Goal: Information Seeking & Learning: Find specific fact

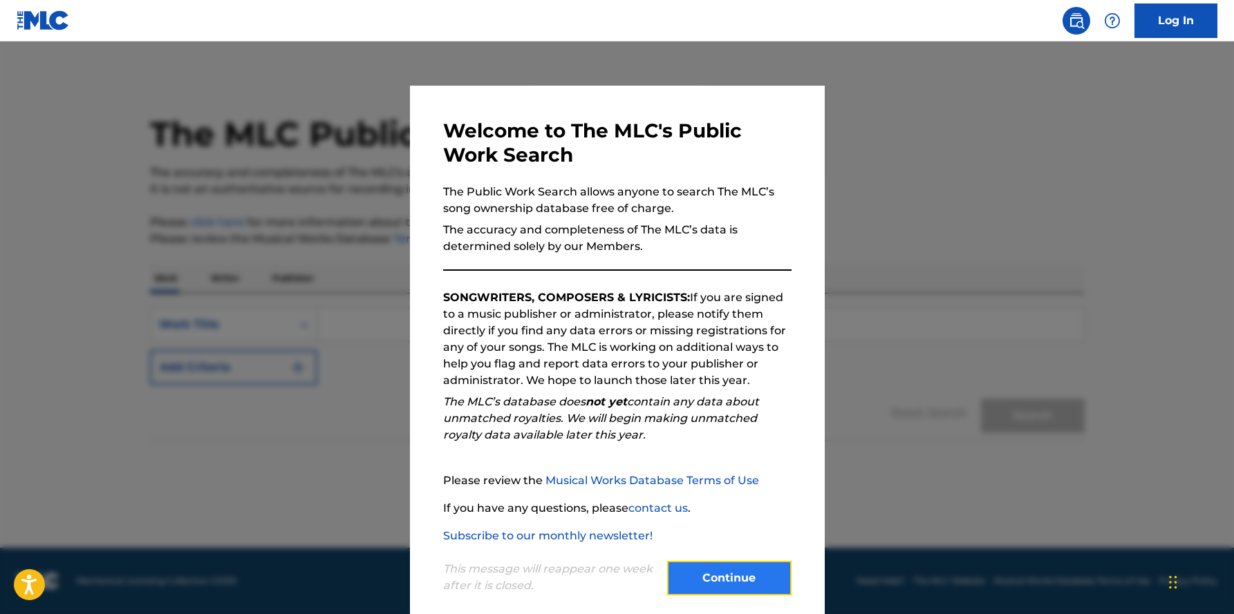
click at [735, 573] on button "Continue" at bounding box center [729, 578] width 124 height 35
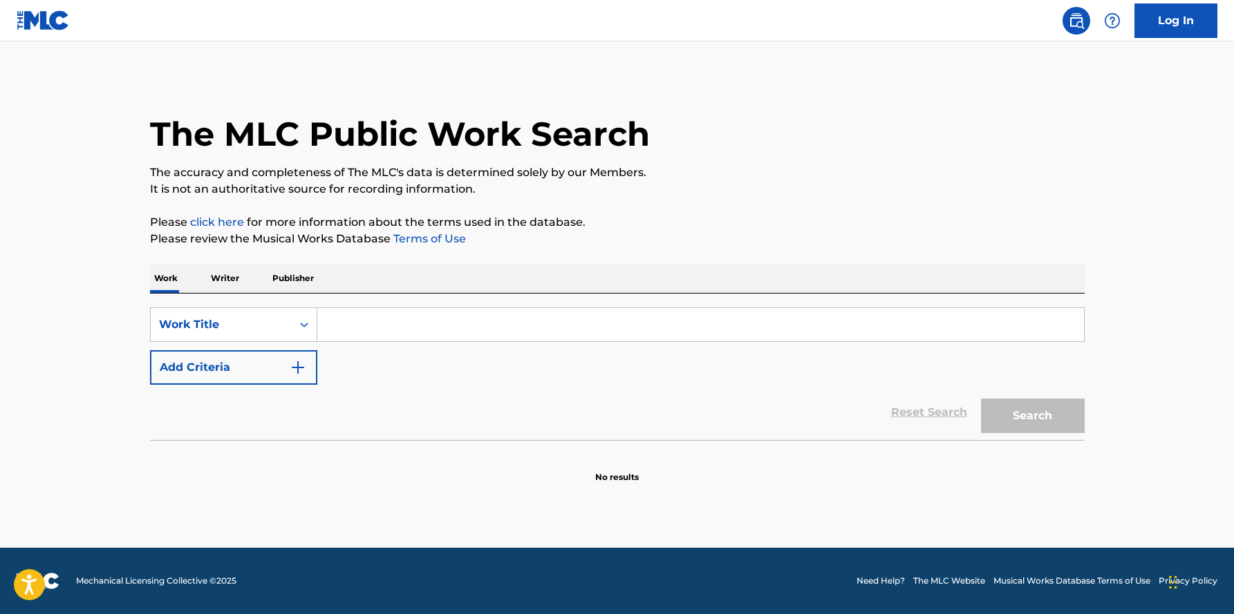
click at [428, 326] on input "Search Form" at bounding box center [700, 324] width 766 height 33
type input "Mountain dew"
click at [1019, 411] on button "Search" at bounding box center [1033, 416] width 104 height 35
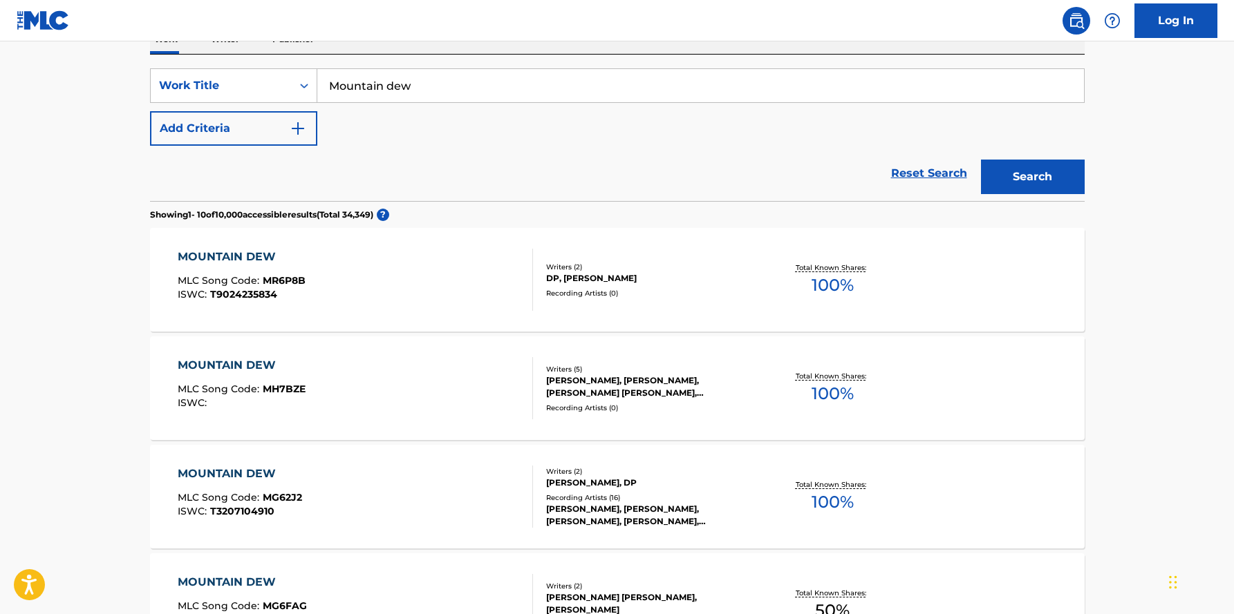
scroll to position [241, 0]
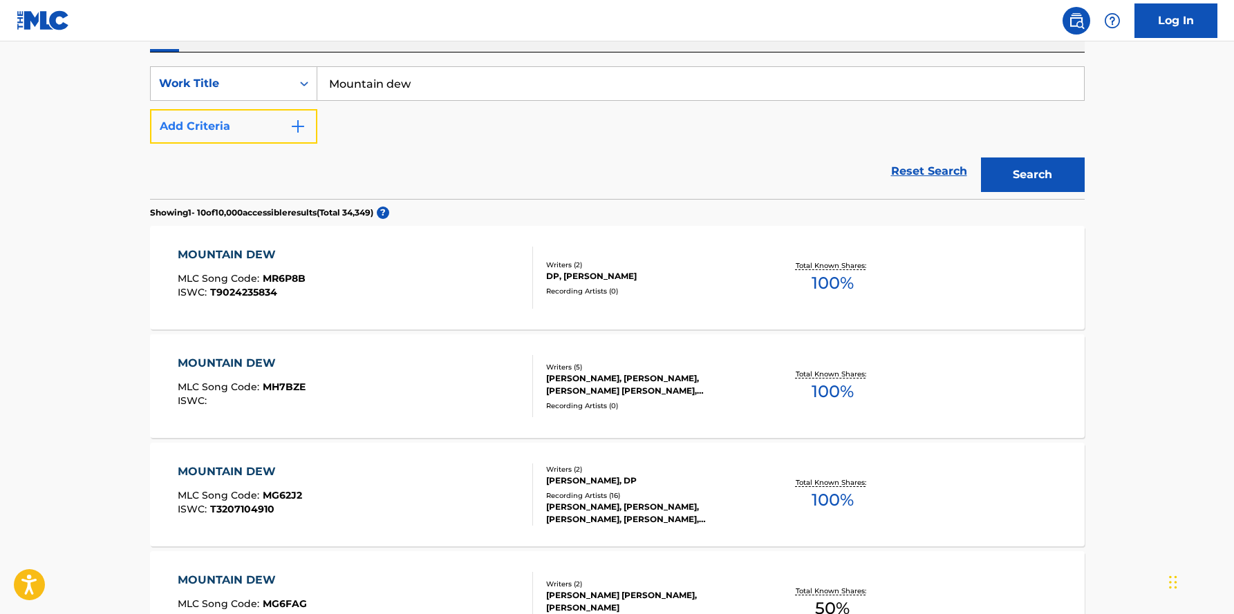
click at [299, 124] on img "Search Form" at bounding box center [298, 126] width 17 height 17
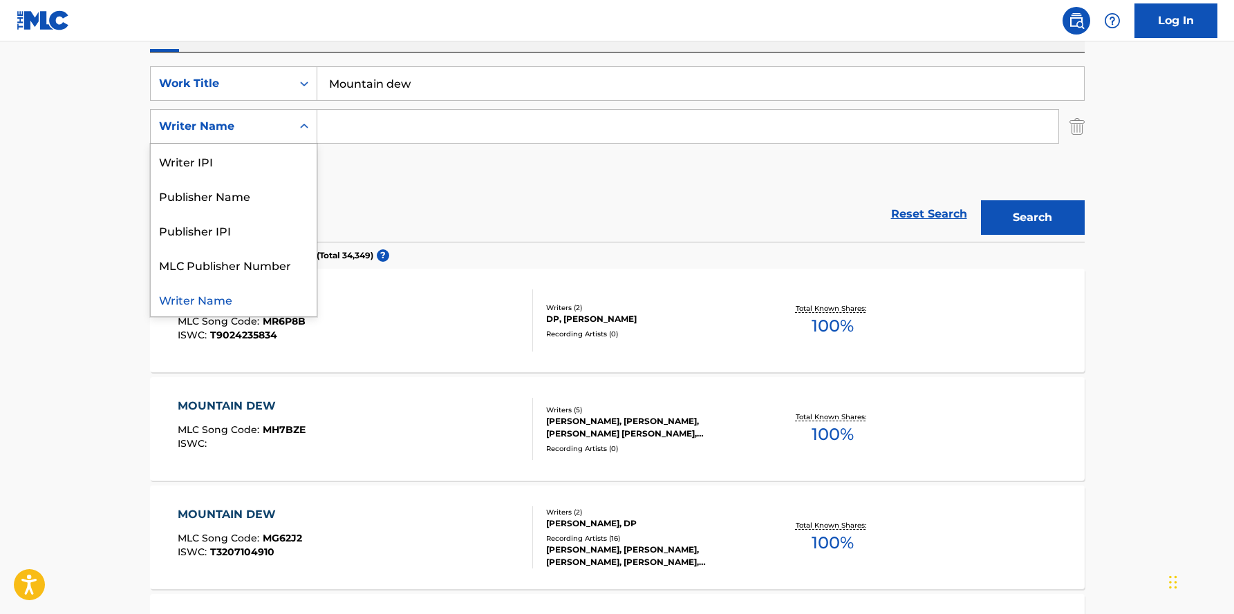
click at [299, 124] on icon "Search Form" at bounding box center [304, 127] width 14 height 14
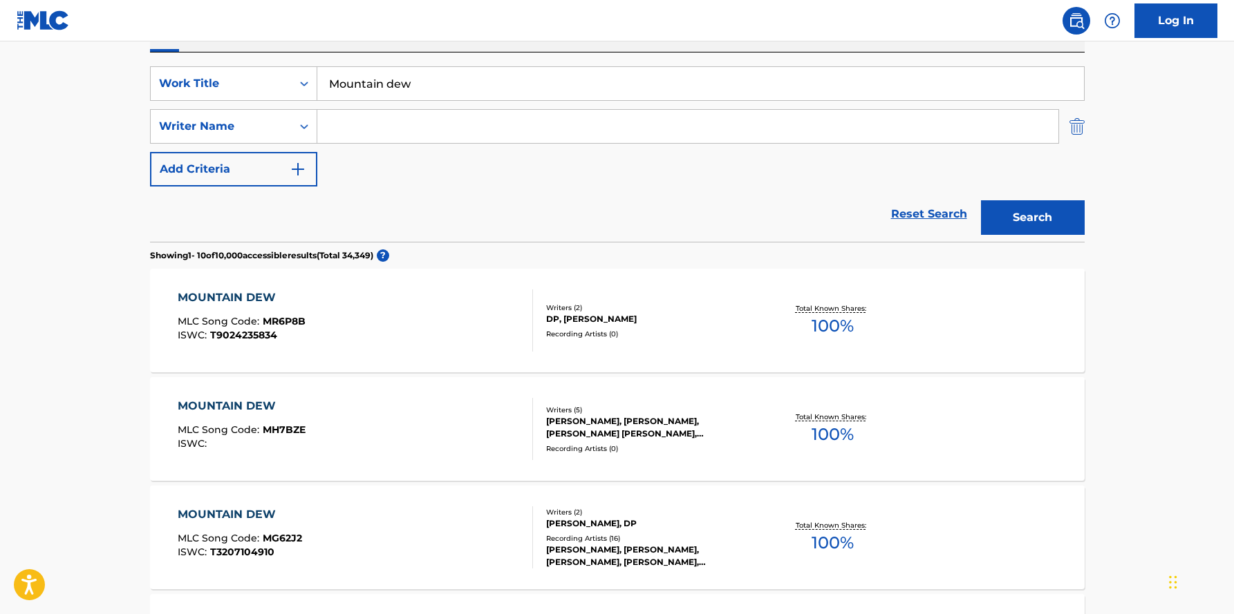
click at [1077, 121] on img "Search Form" at bounding box center [1076, 126] width 15 height 35
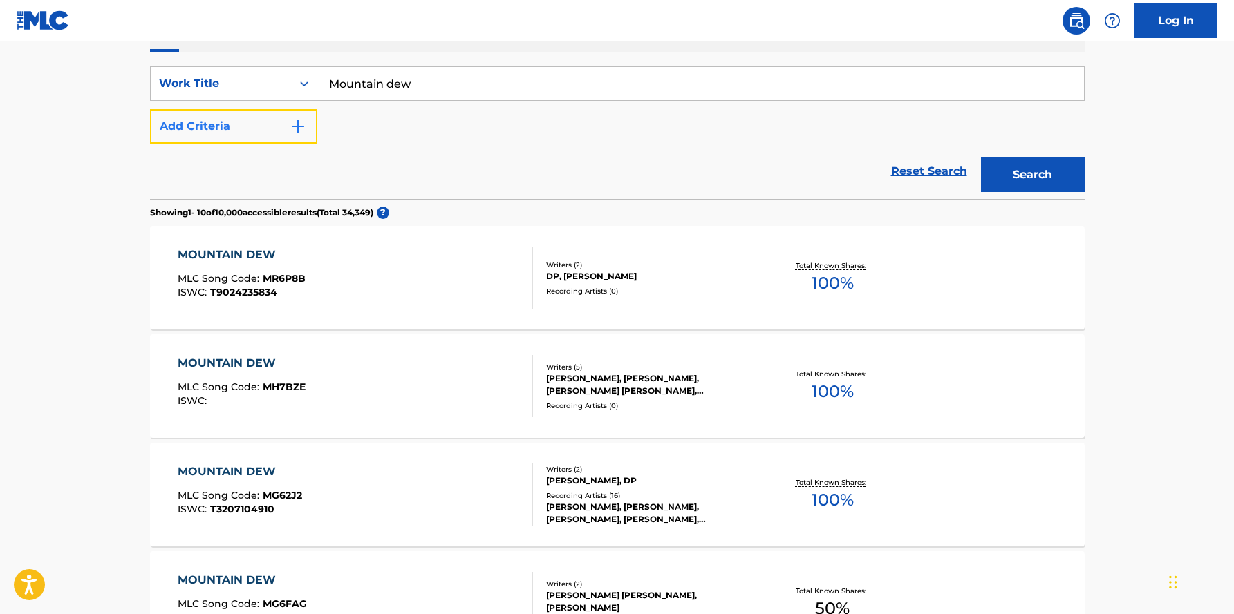
click at [299, 126] on img "Search Form" at bounding box center [298, 126] width 17 height 17
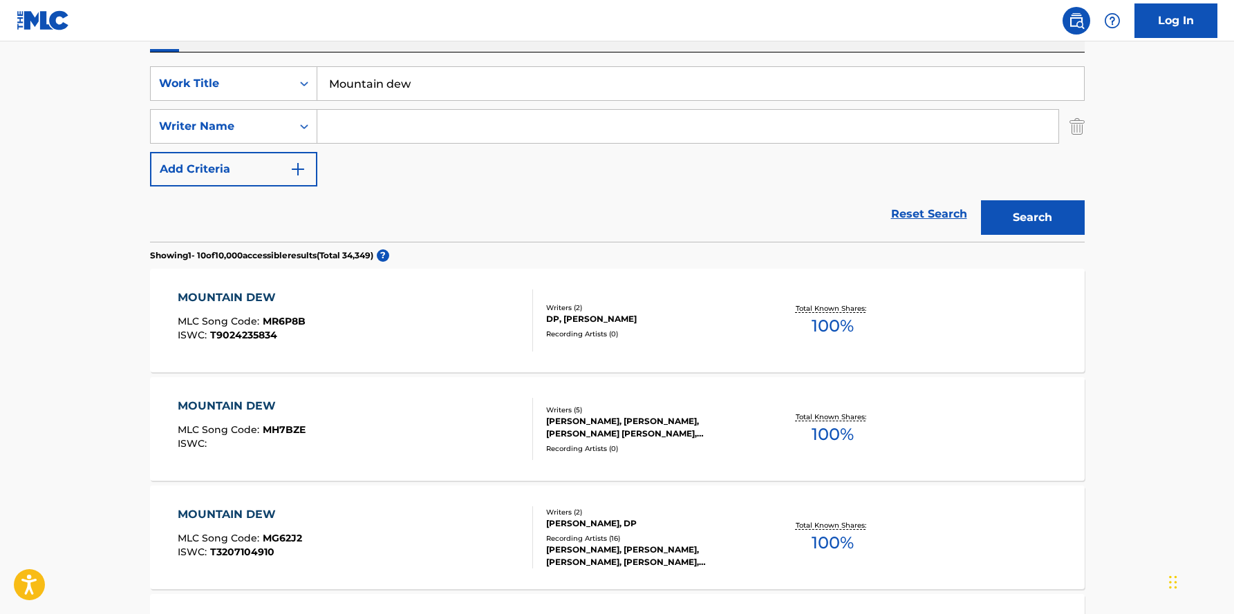
click at [373, 127] on input "Search Form" at bounding box center [687, 126] width 741 height 33
click at [981, 200] on button "Search" at bounding box center [1033, 217] width 104 height 35
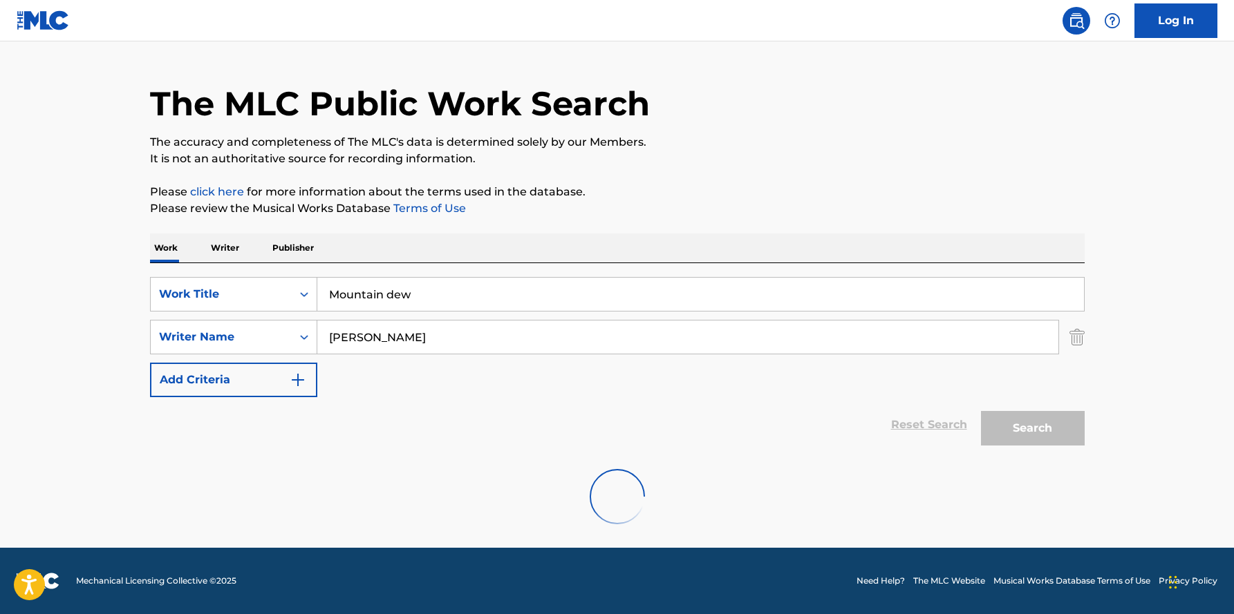
scroll to position [0, 0]
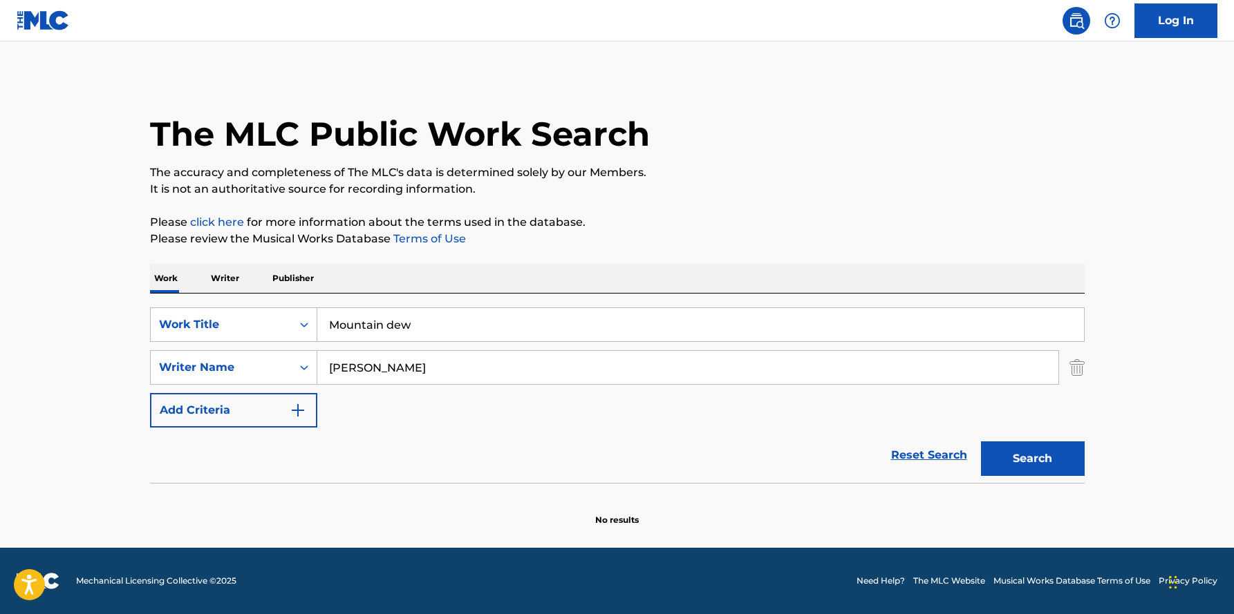
click at [417, 370] on input "[PERSON_NAME]" at bounding box center [687, 367] width 741 height 33
click at [981, 442] on button "Search" at bounding box center [1033, 459] width 104 height 35
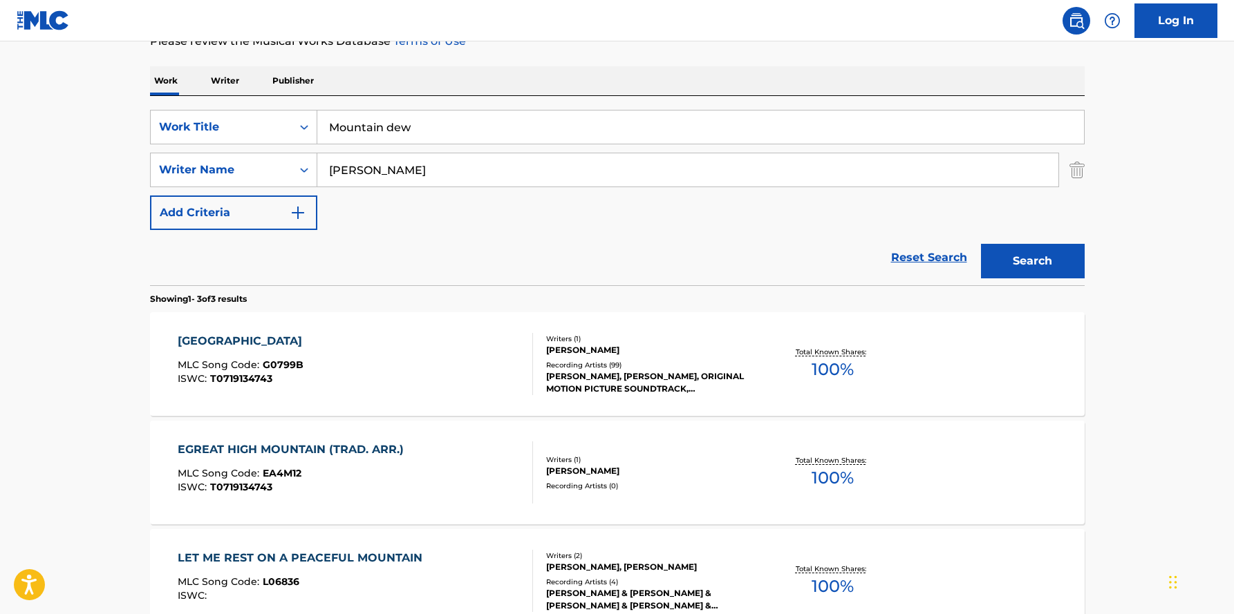
scroll to position [172, 0]
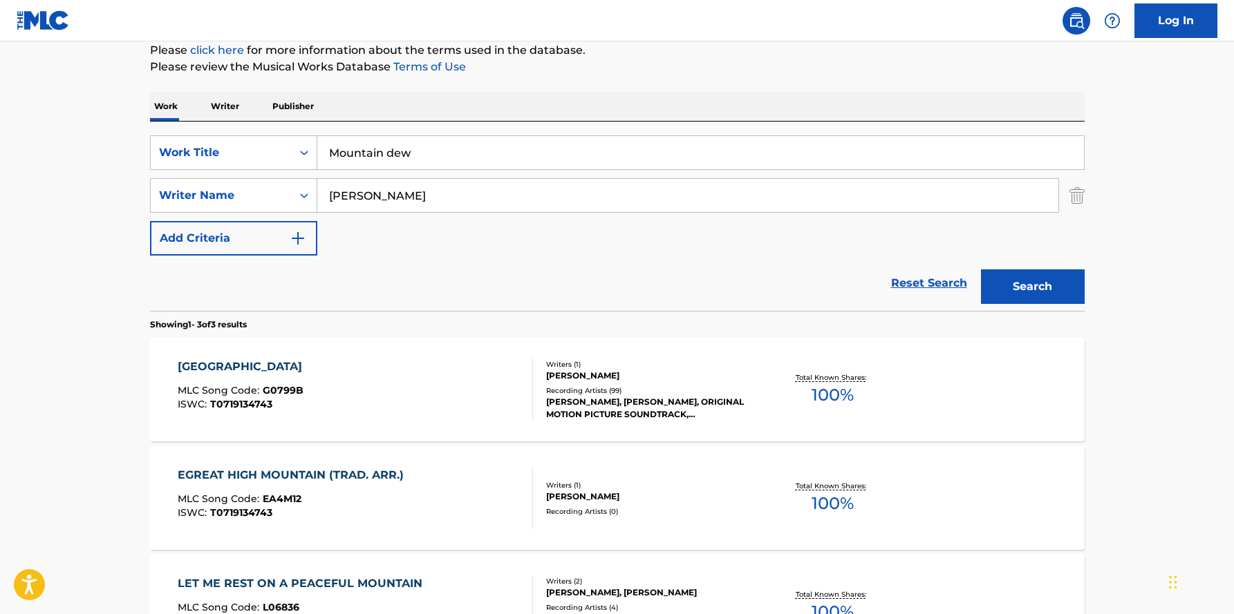
click at [419, 198] on input "[PERSON_NAME]" at bounding box center [687, 195] width 741 height 33
type input "R"
paste input "There’s a big hollow tree down the road here from me"
type input "T"
paste input "[PERSON_NAME]"
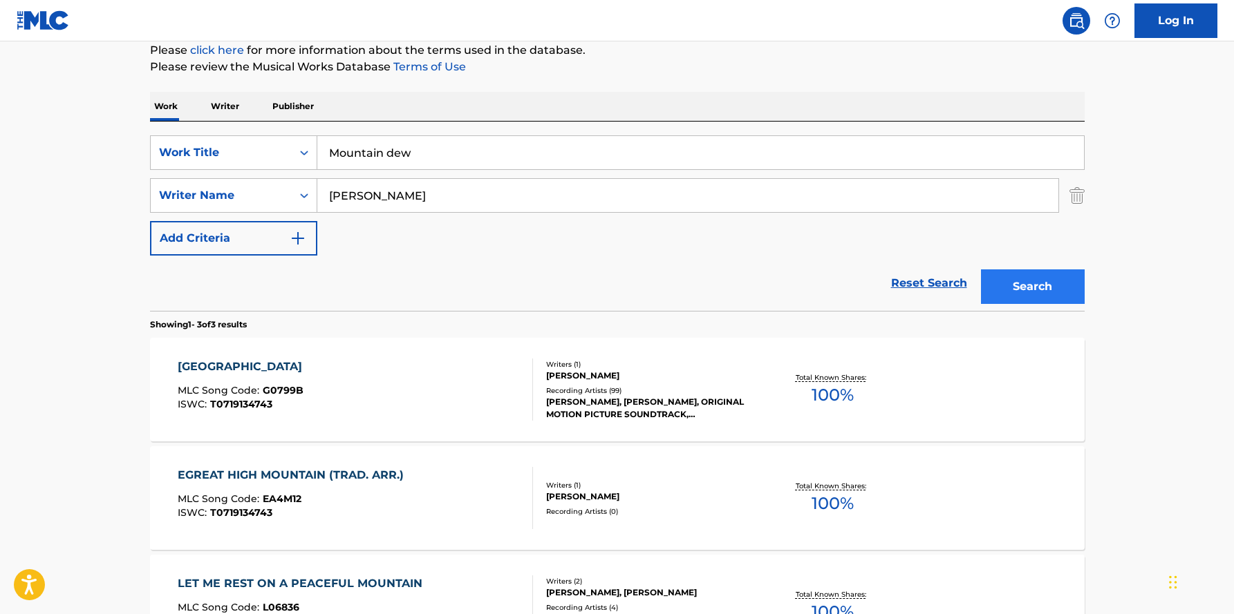
type input "[PERSON_NAME]"
click at [1019, 287] on button "Search" at bounding box center [1033, 287] width 104 height 35
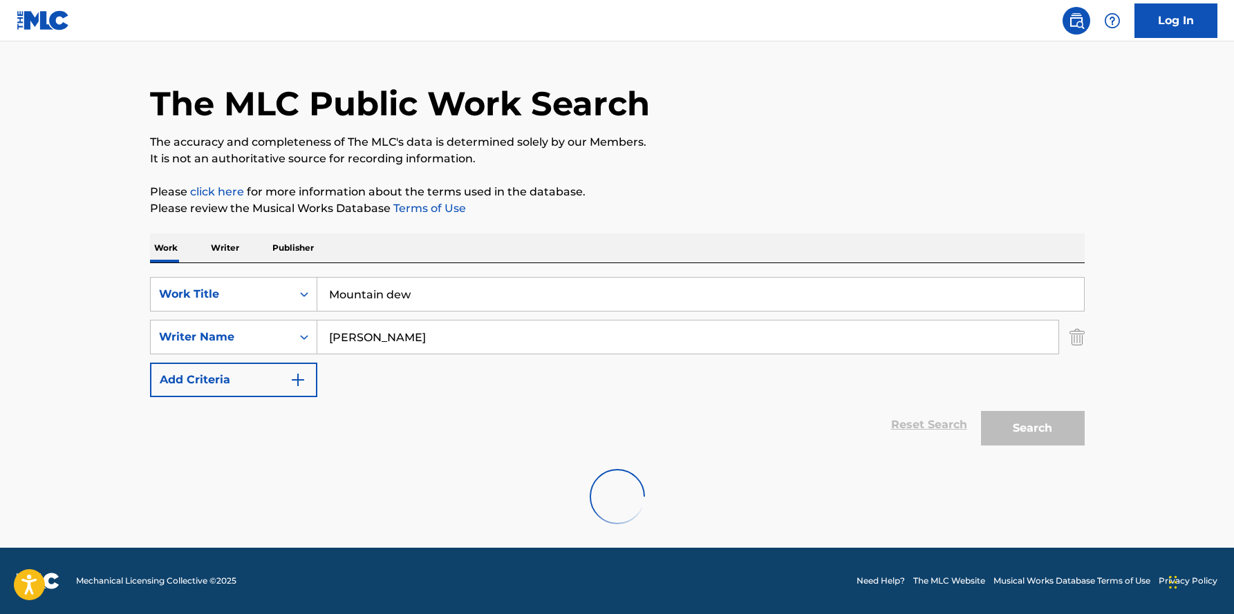
scroll to position [138, 0]
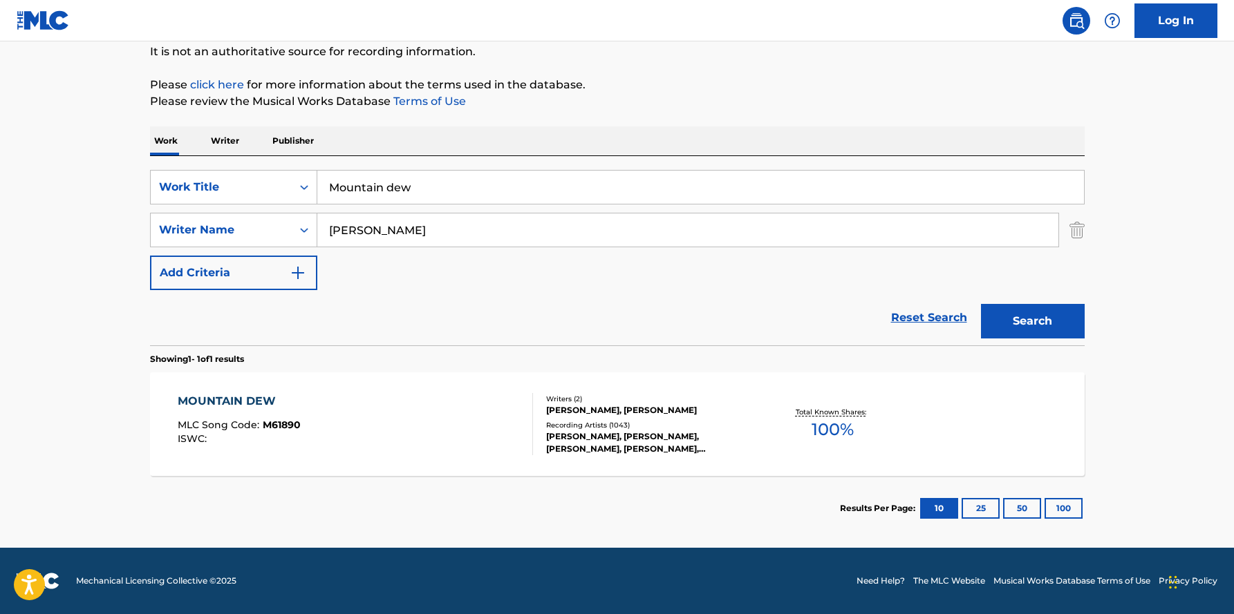
click at [256, 399] on div "MOUNTAIN DEW" at bounding box center [239, 401] width 123 height 17
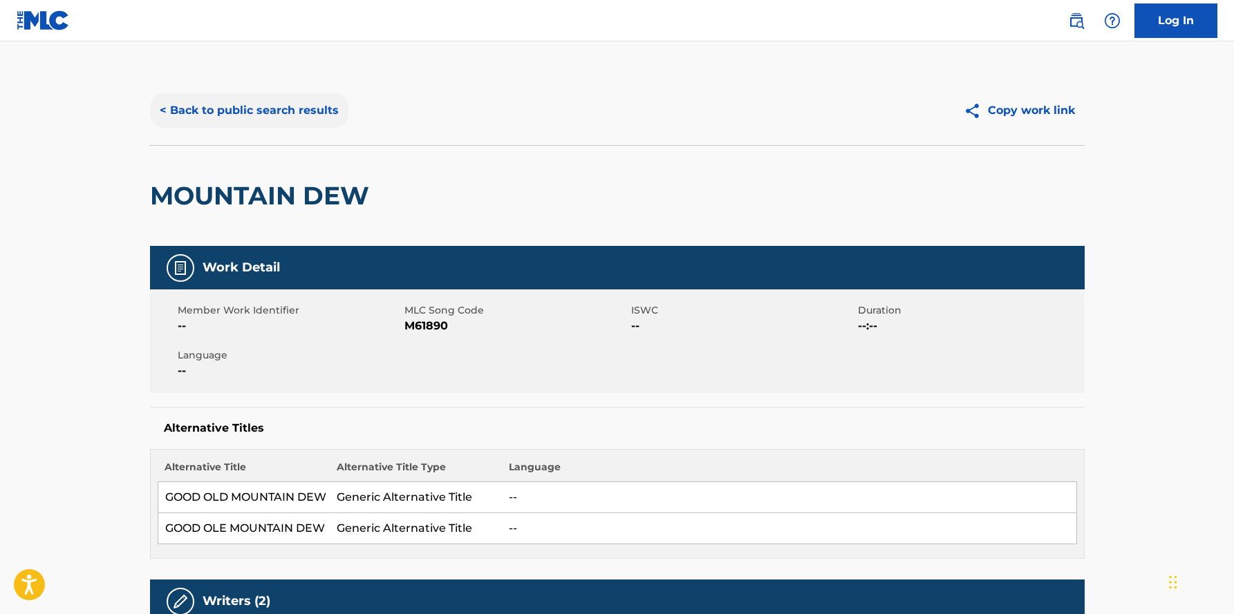
click at [310, 110] on button "< Back to public search results" at bounding box center [249, 110] width 198 height 35
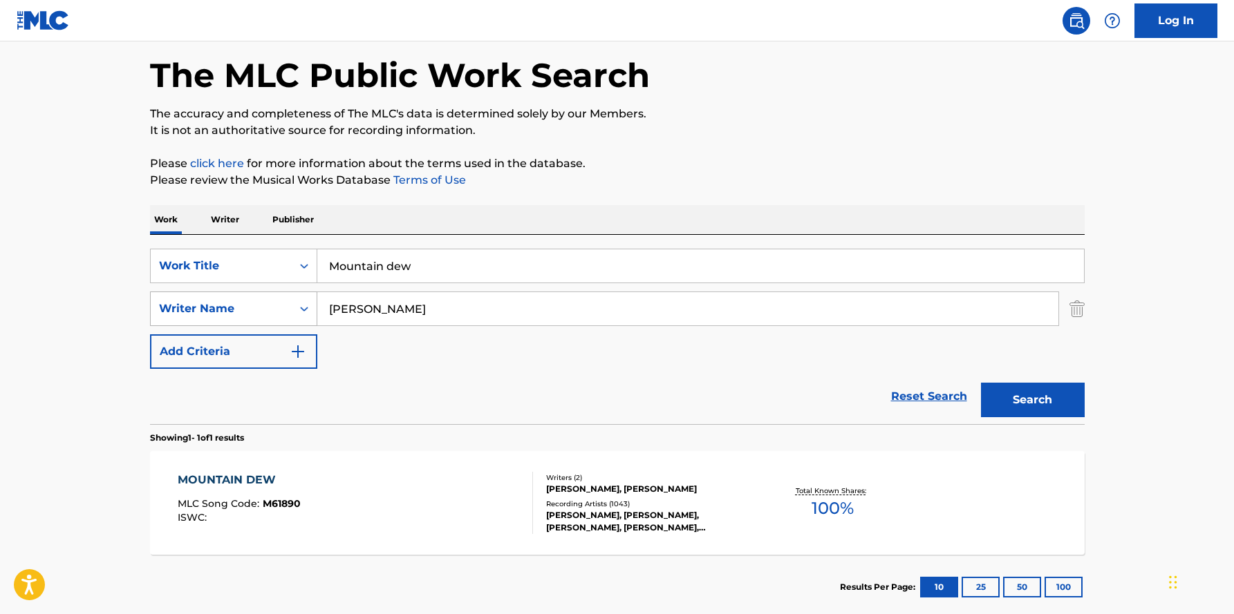
drag, startPoint x: 438, startPoint y: 266, endPoint x: 307, endPoint y: 294, distance: 134.3
click at [307, 294] on div "SearchWithCriteria4c3f4ed5-3f93-4bd4-a63b-7c772eabe3f6 Work Title Mountain dew …" at bounding box center [617, 309] width 934 height 120
type input "M"
type input "When my time comes"
click at [477, 317] on input "[PERSON_NAME]" at bounding box center [687, 308] width 741 height 33
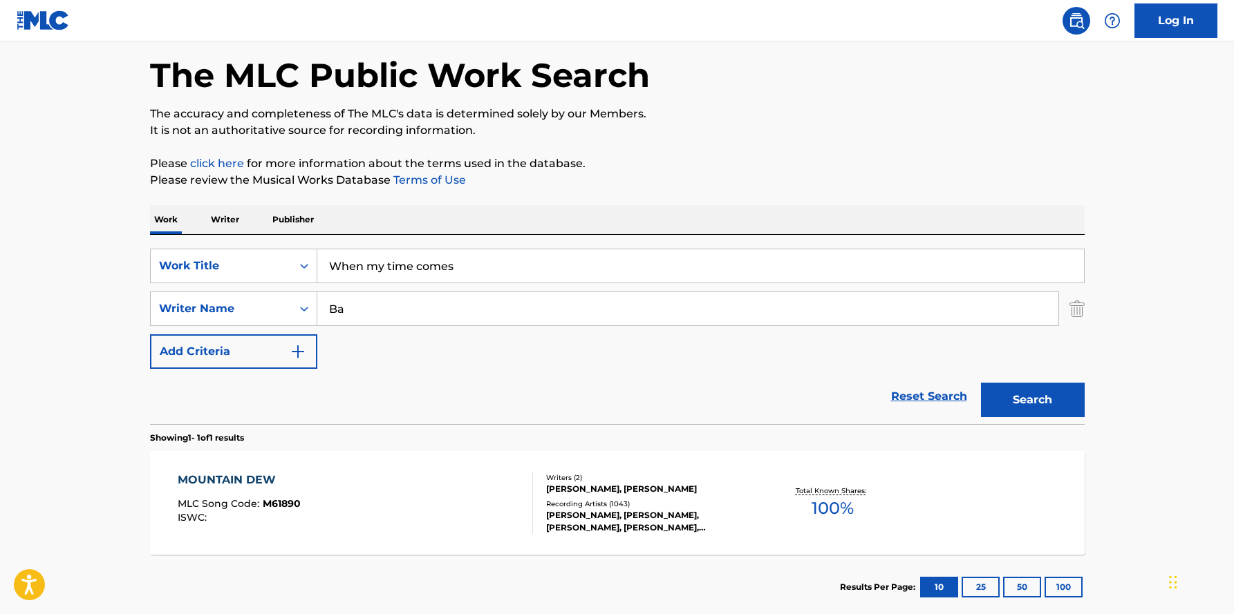
type input "B"
click at [396, 312] on input "Search Form" at bounding box center [687, 308] width 741 height 33
paste input "[PERSON_NAME]"
type input "[PERSON_NAME]"
click at [1031, 396] on button "Search" at bounding box center [1033, 400] width 104 height 35
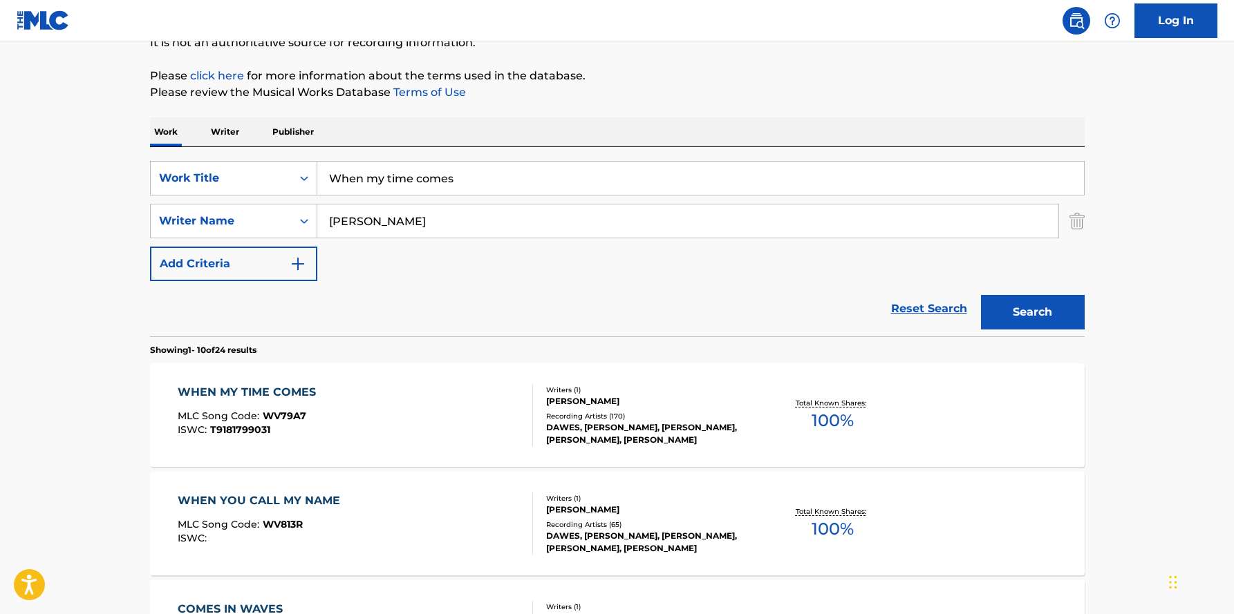
scroll to position [144, 0]
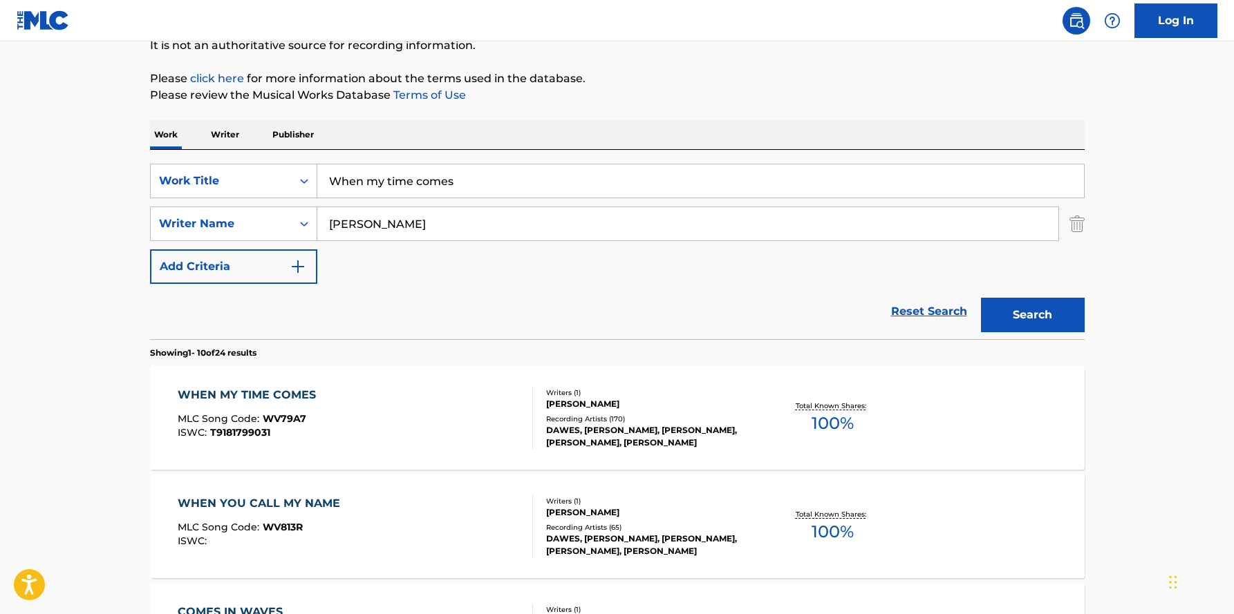
click at [290, 393] on div "WHEN MY TIME COMES" at bounding box center [250, 395] width 145 height 17
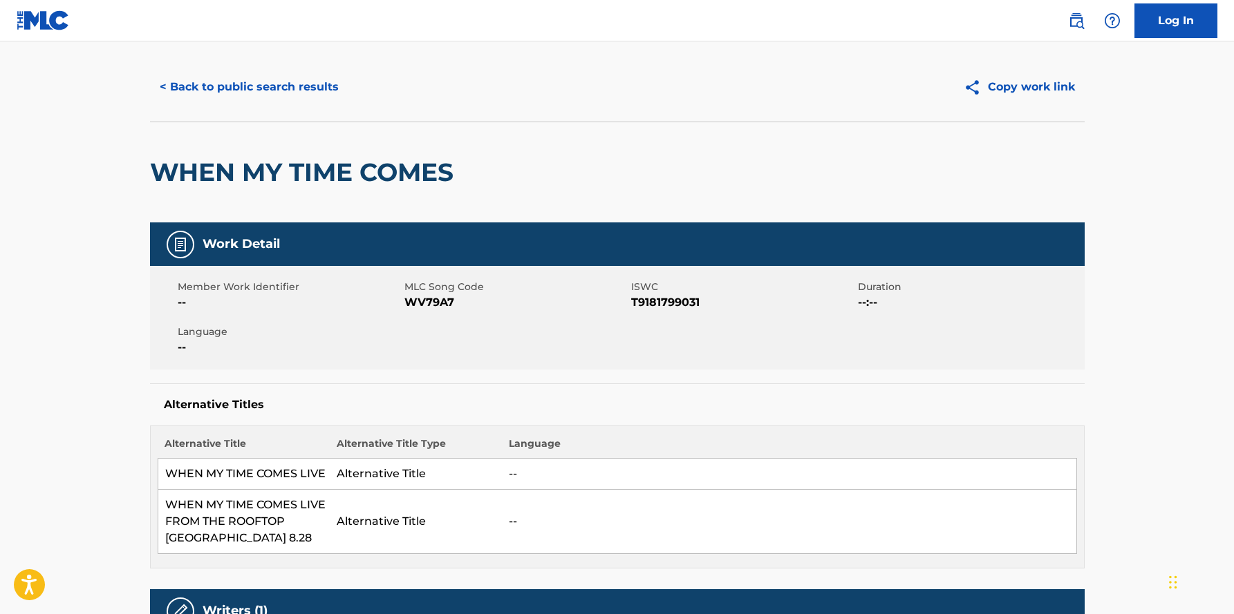
scroll to position [20, 0]
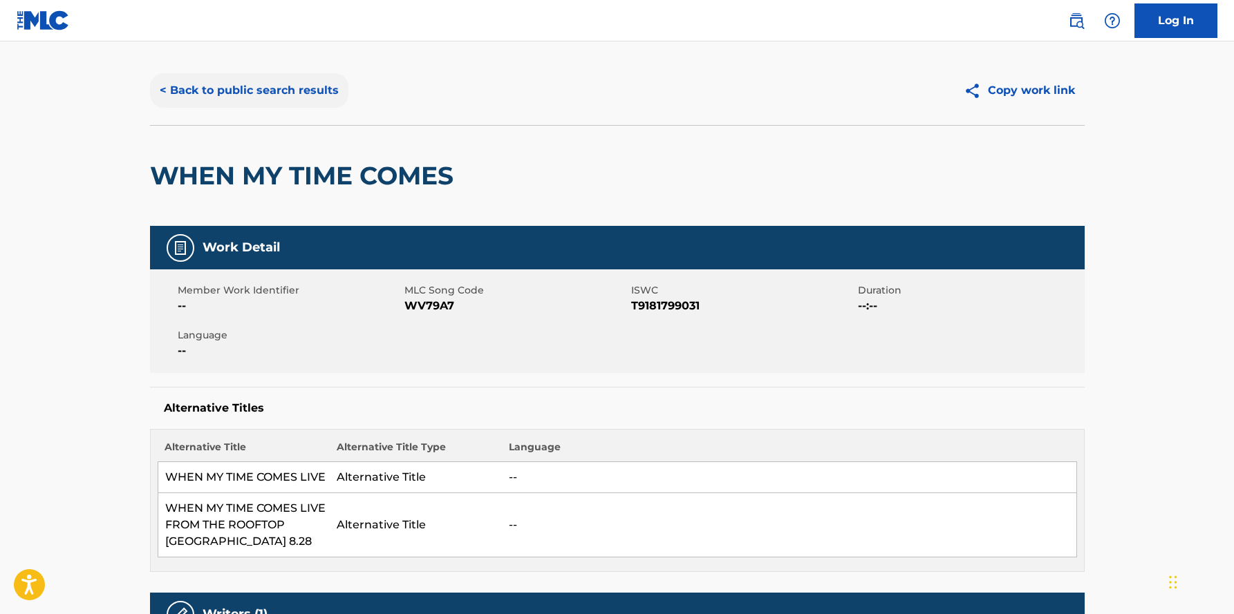
click at [295, 88] on button "< Back to public search results" at bounding box center [249, 90] width 198 height 35
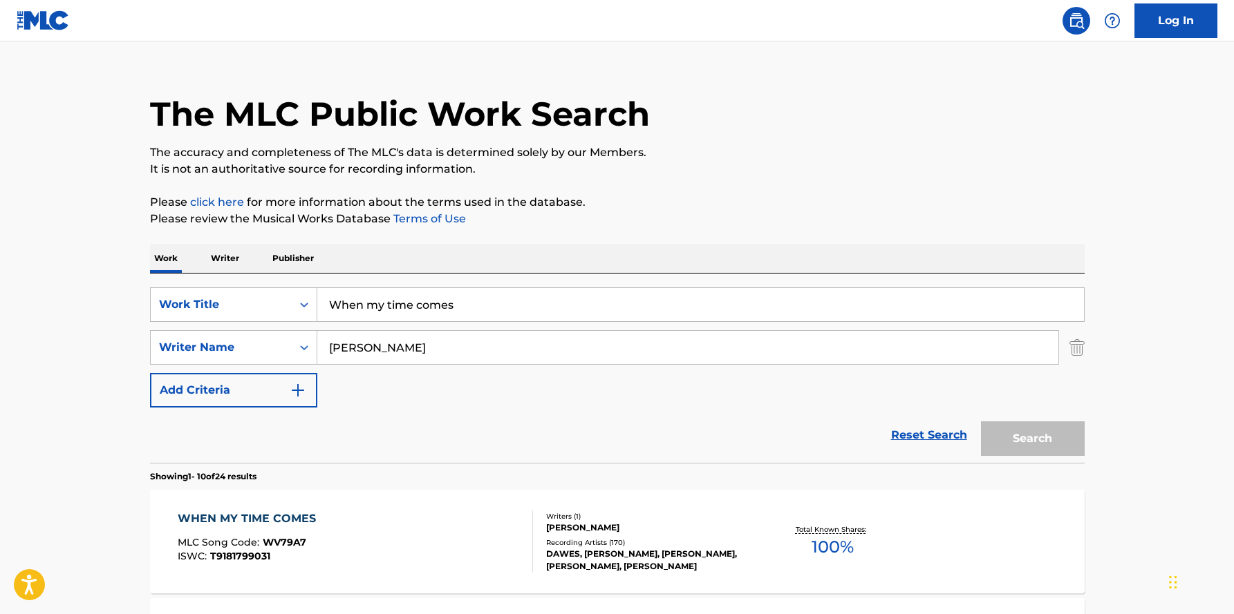
scroll to position [144, 0]
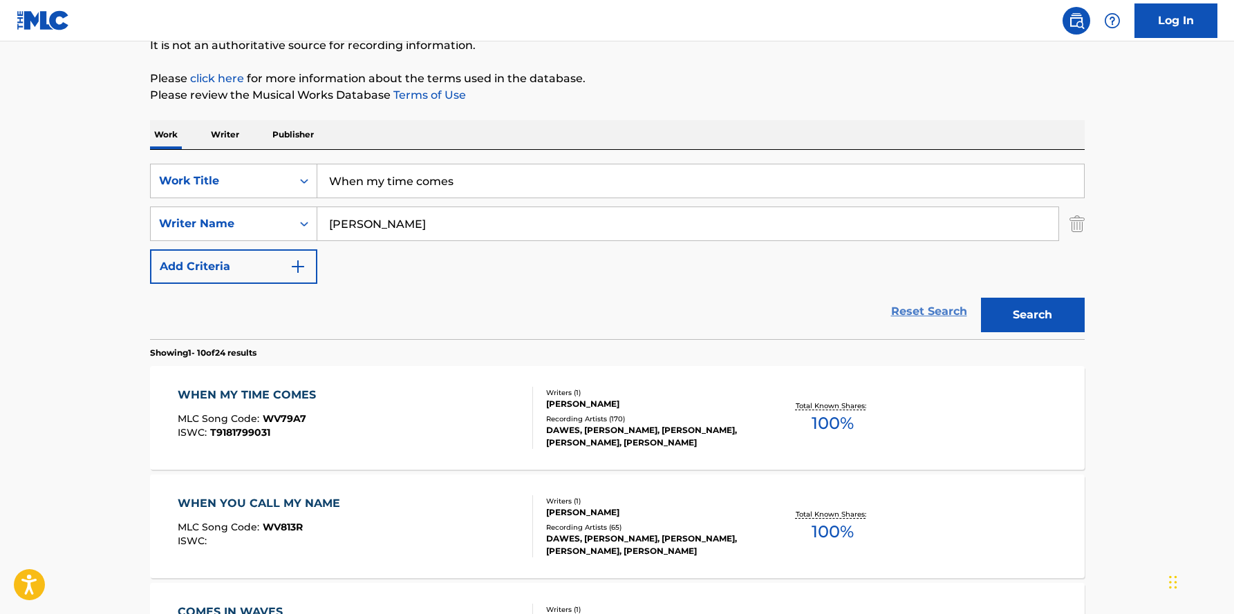
click at [928, 310] on link "Reset Search" at bounding box center [929, 311] width 90 height 30
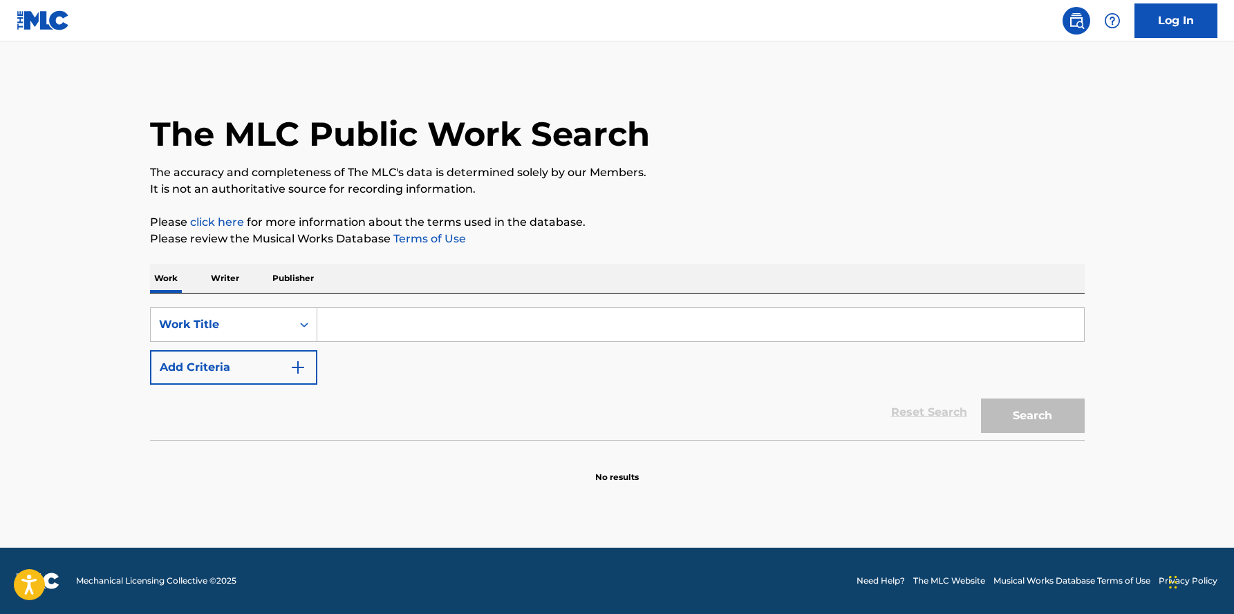
scroll to position [0, 0]
click at [500, 324] on input "Search Form" at bounding box center [700, 324] width 766 height 33
type input "you ain't goin nowhere"
click at [1009, 415] on button "Search" at bounding box center [1033, 416] width 104 height 35
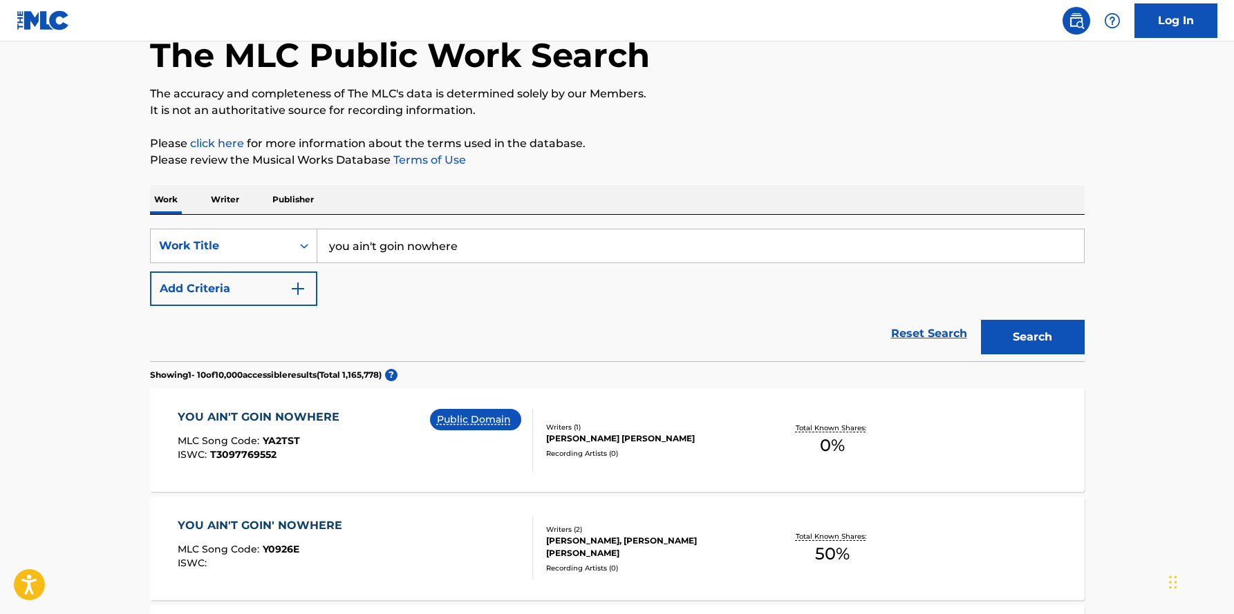
scroll to position [68, 0]
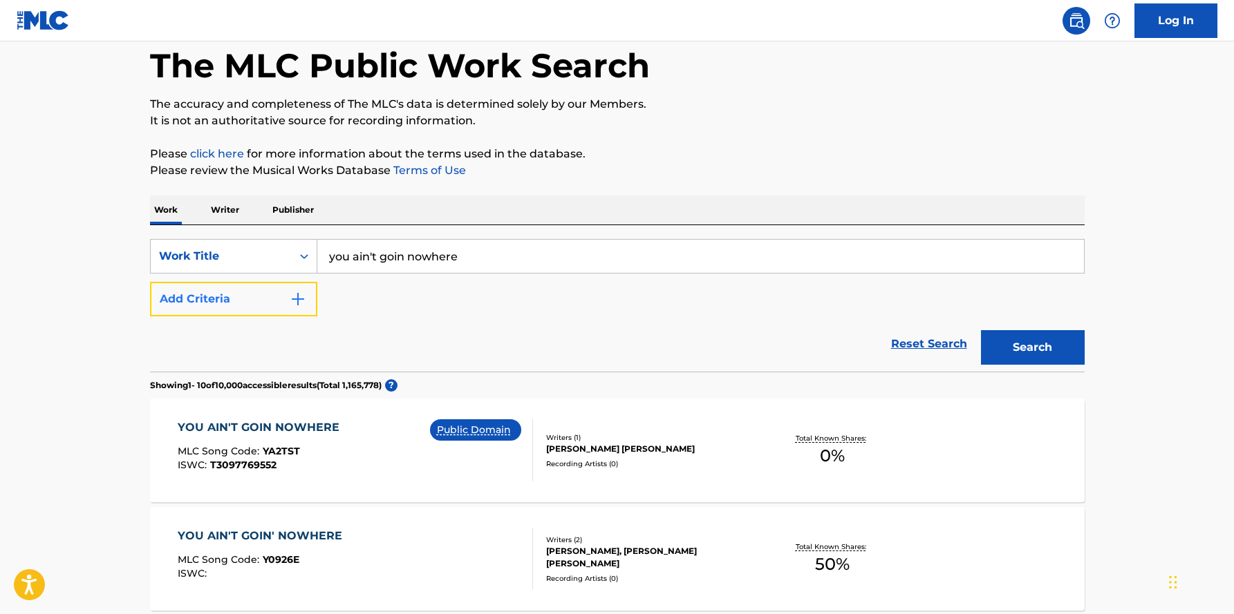
click at [279, 296] on button "Add Criteria" at bounding box center [233, 299] width 167 height 35
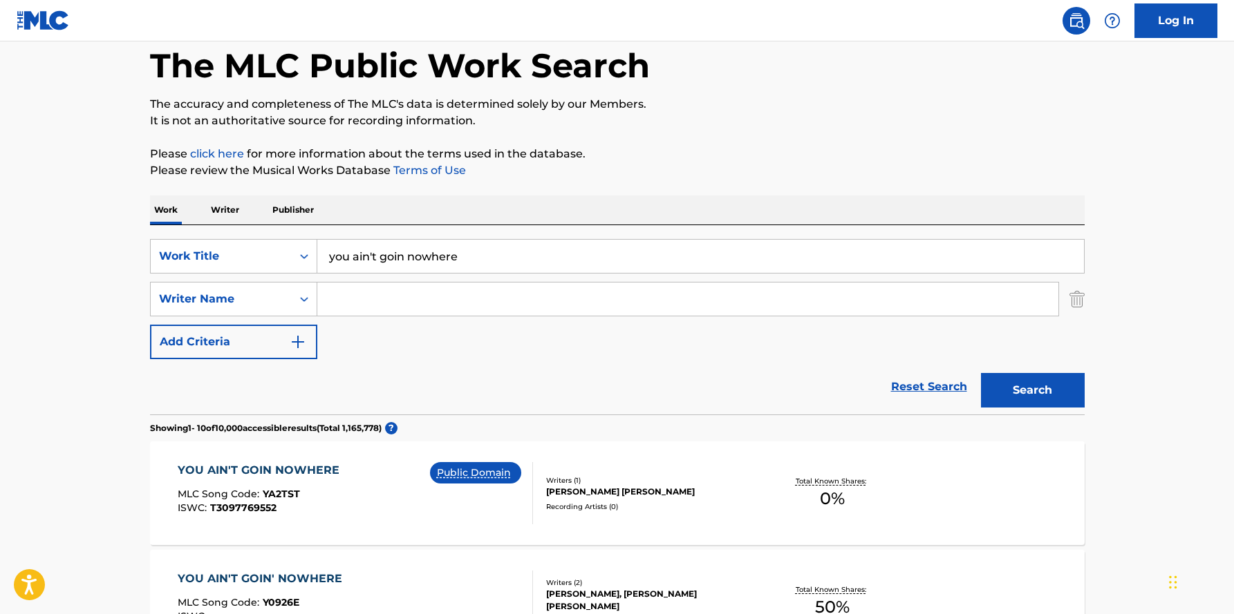
click at [365, 306] on input "Search Form" at bounding box center [687, 299] width 741 height 33
click at [981, 373] on button "Search" at bounding box center [1033, 390] width 104 height 35
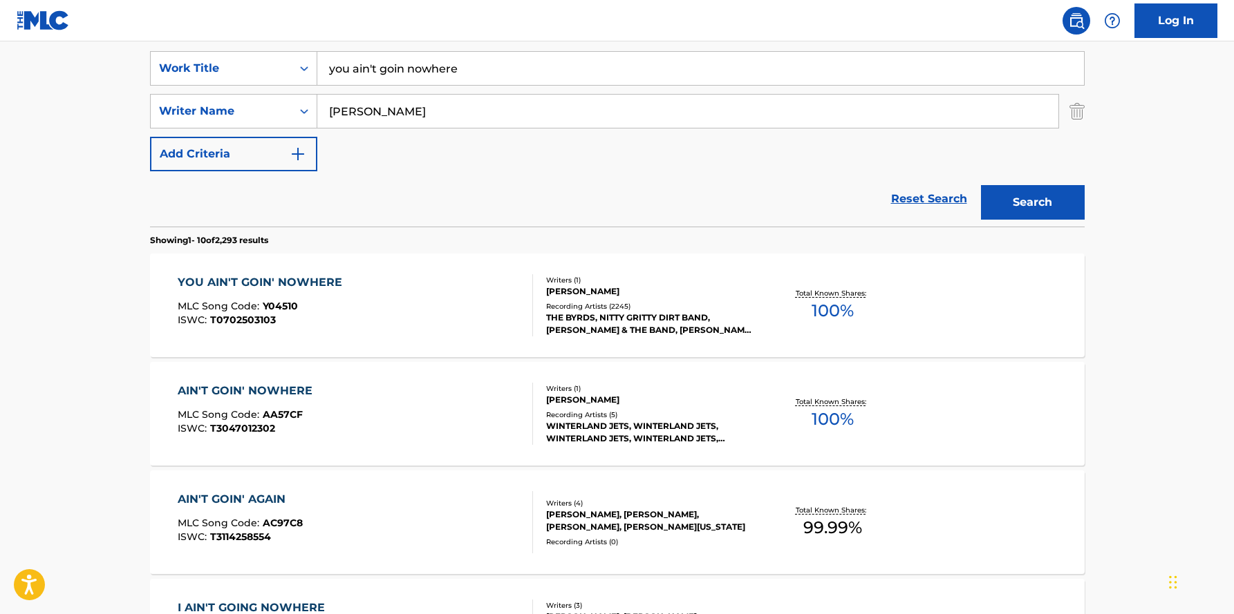
scroll to position [256, 0]
click at [438, 115] on input "[PERSON_NAME]" at bounding box center [687, 111] width 741 height 33
type input "[PERSON_NAME]"
click at [981, 186] on button "Search" at bounding box center [1033, 203] width 104 height 35
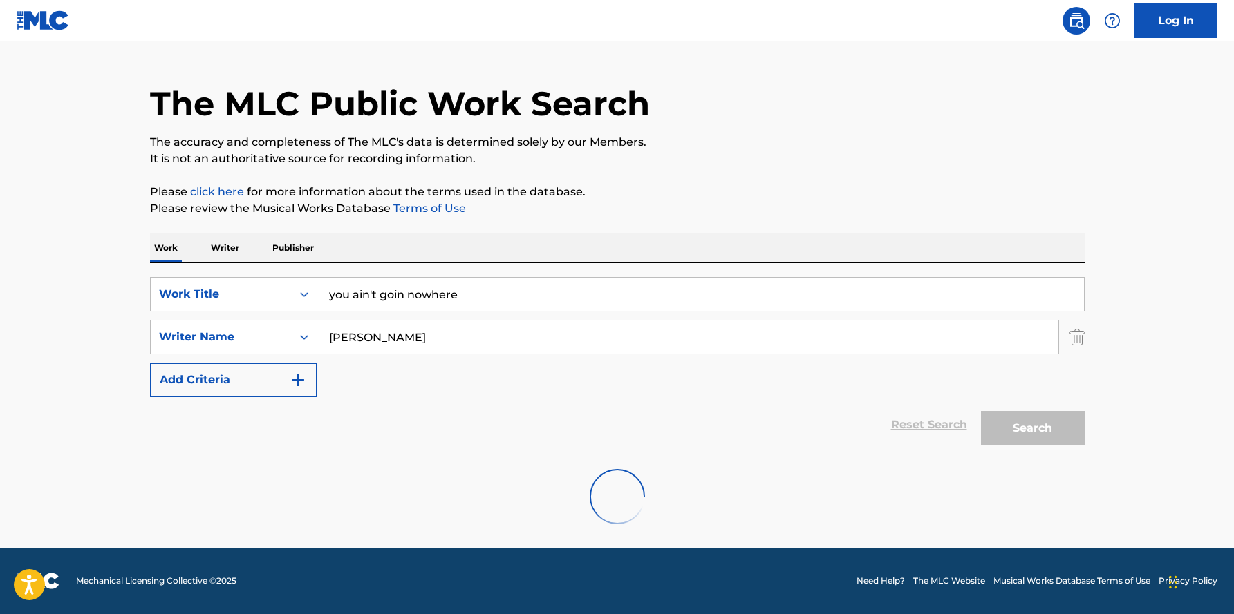
scroll to position [0, 0]
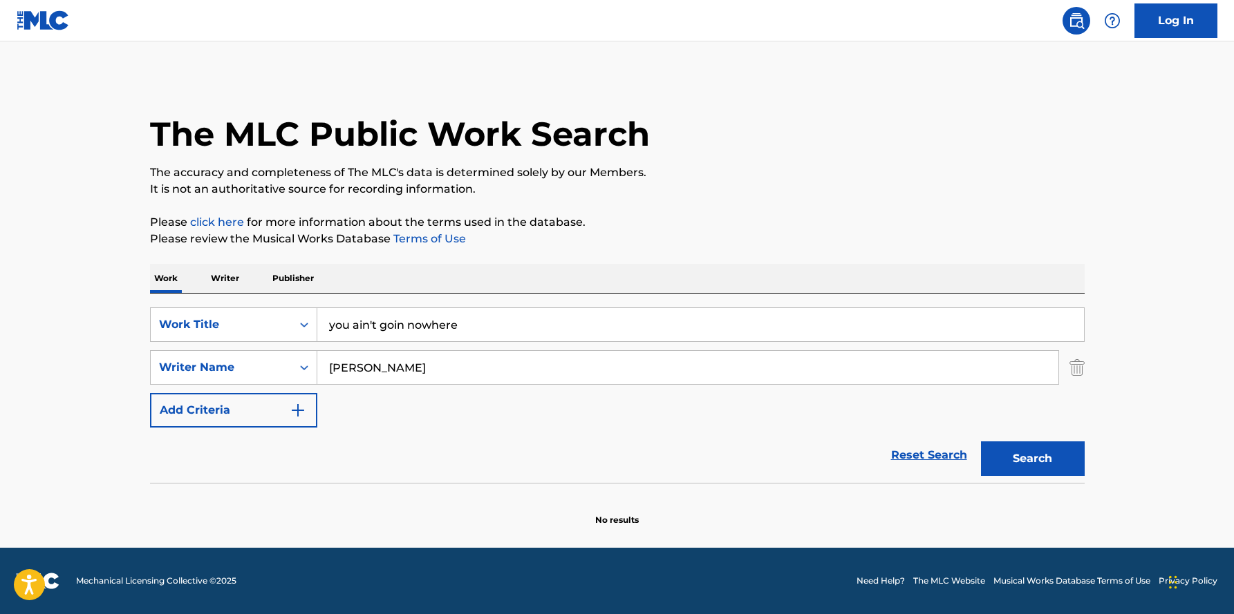
click at [472, 323] on input "you ain't goin nowhere" at bounding box center [700, 324] width 766 height 33
type input "y"
click at [393, 321] on input "Search Form" at bounding box center [700, 324] width 766 height 33
paste input "You Ain’t Goin’ Nowhere"
type input "You Ain’t Goin’ Nowhere"
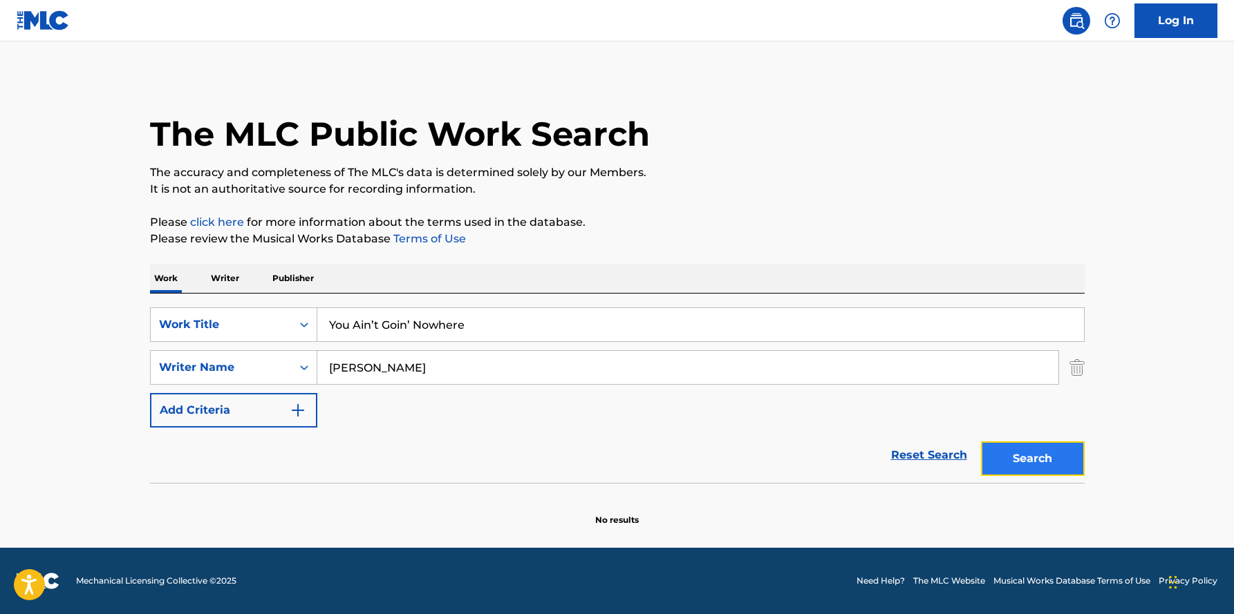
click at [1026, 455] on button "Search" at bounding box center [1033, 459] width 104 height 35
drag, startPoint x: 399, startPoint y: 366, endPoint x: 295, endPoint y: 380, distance: 105.4
click at [295, 380] on div "SearchWithCriteria9d3dc65e-754e-448d-ace1-c383f5e63074 Writer Name [PERSON_NAME]" at bounding box center [617, 367] width 934 height 35
type input "b"
type input "[PERSON_NAME]"
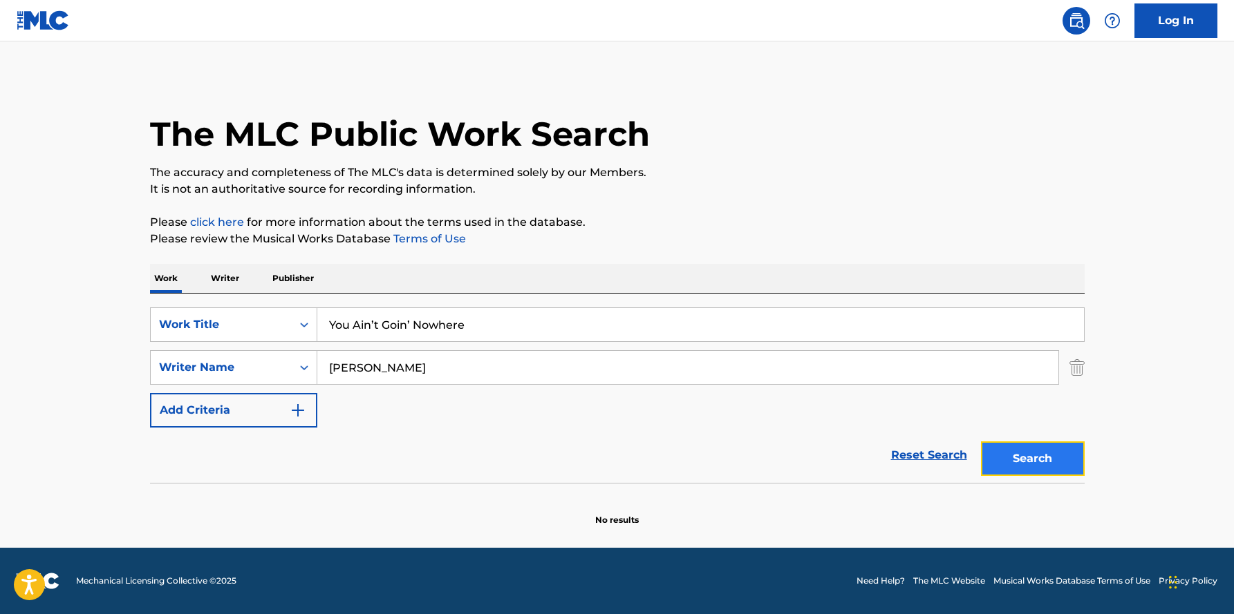
click at [1027, 453] on button "Search" at bounding box center [1033, 459] width 104 height 35
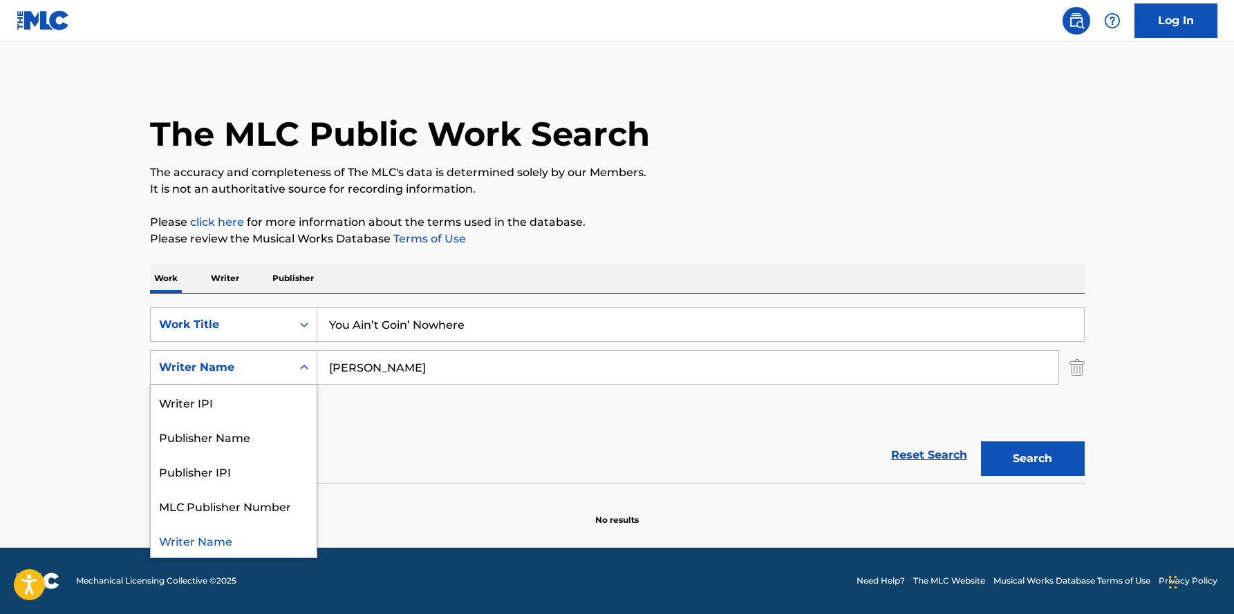
click at [299, 368] on icon "Search Form" at bounding box center [304, 368] width 14 height 14
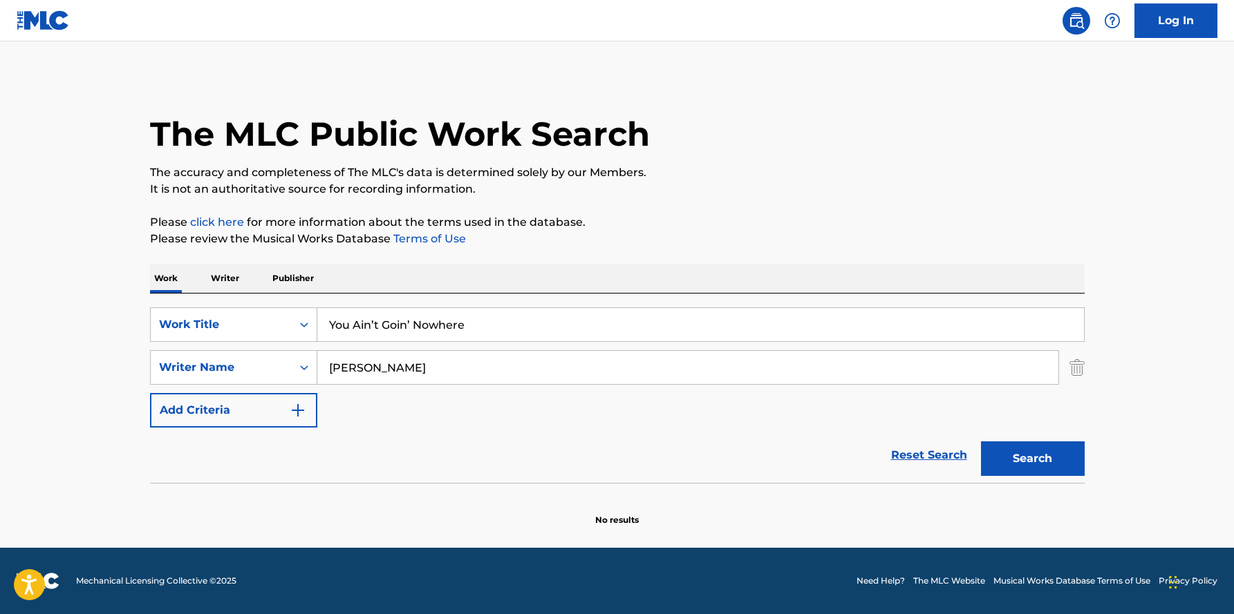
click at [464, 422] on div "SearchWithCriteria4c3f4ed5-3f93-4bd4-a63b-7c772eabe3f6 Work Title You Ain’t Goi…" at bounding box center [617, 368] width 934 height 120
click at [229, 276] on p "Writer" at bounding box center [225, 278] width 37 height 29
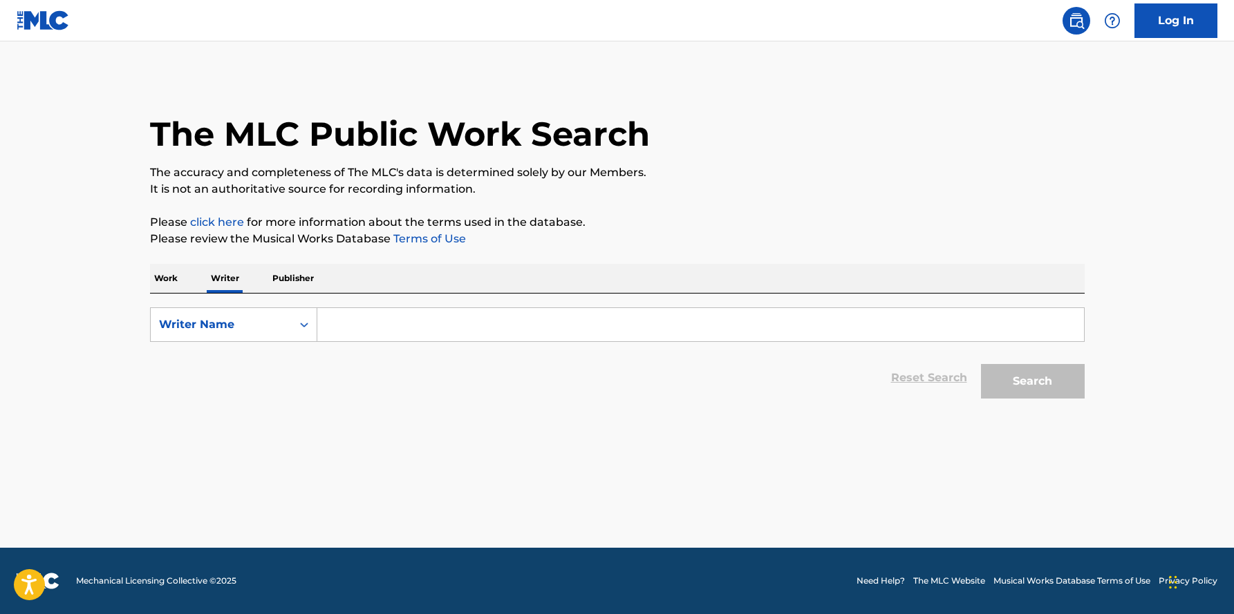
click at [393, 323] on input "Search Form" at bounding box center [700, 324] width 766 height 33
type input "[PERSON_NAME]"
click at [981, 364] on button "Search" at bounding box center [1033, 381] width 104 height 35
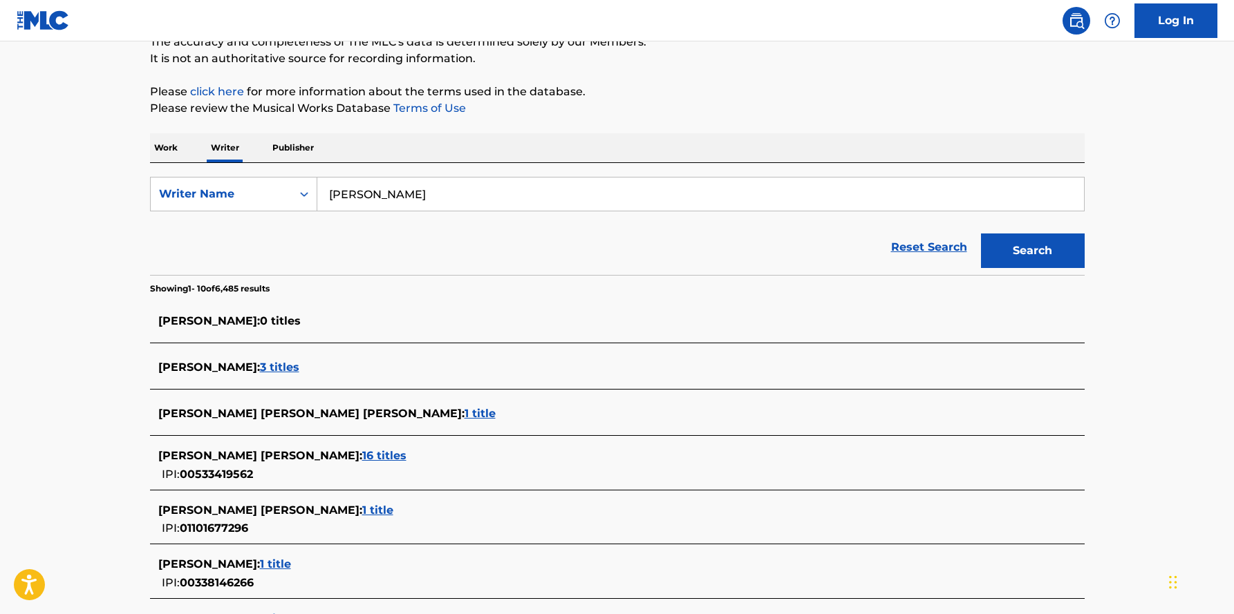
scroll to position [129, 0]
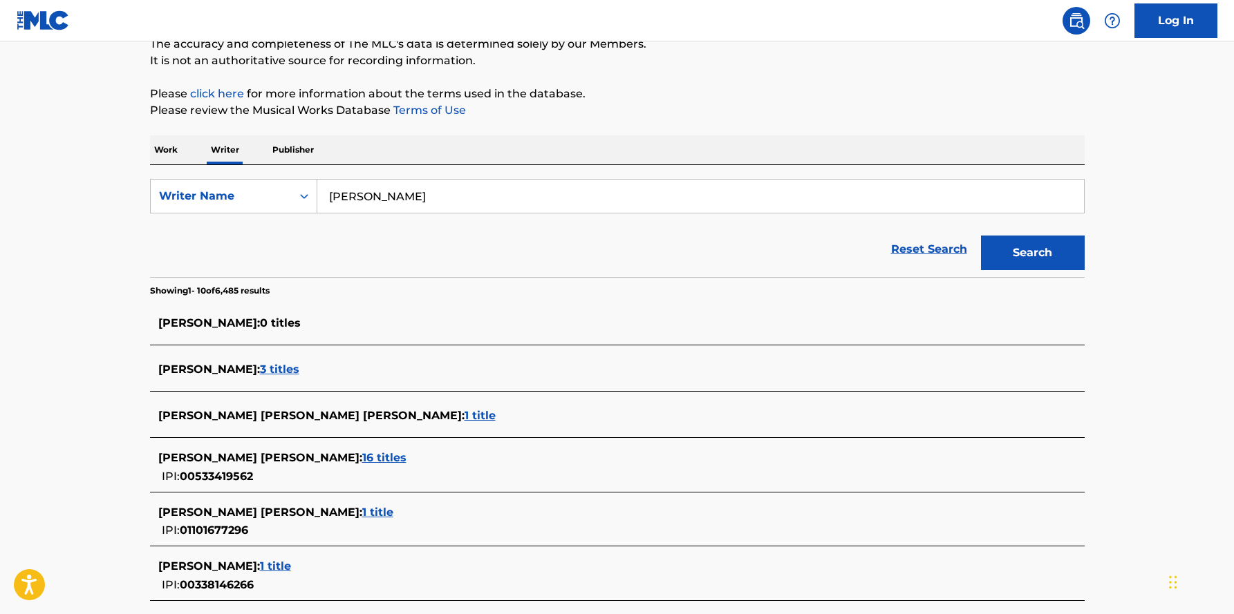
click at [260, 370] on span "3 titles" at bounding box center [279, 369] width 39 height 13
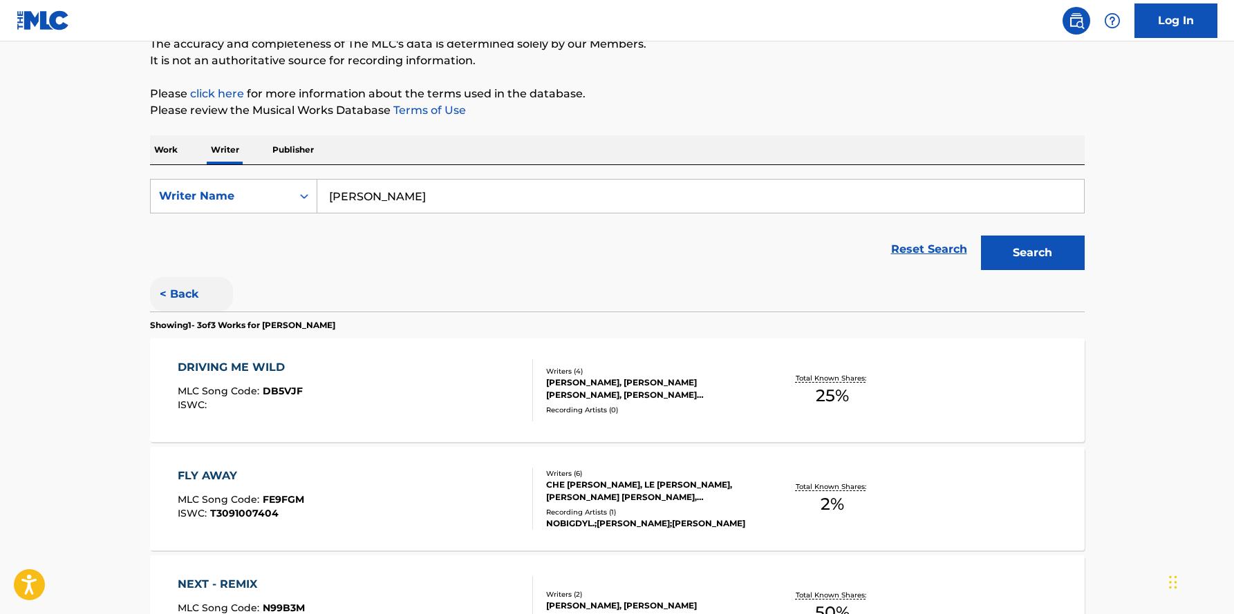
drag, startPoint x: 198, startPoint y: 296, endPoint x: 197, endPoint y: 305, distance: 8.4
click at [208, 282] on button "< Back" at bounding box center [191, 294] width 83 height 35
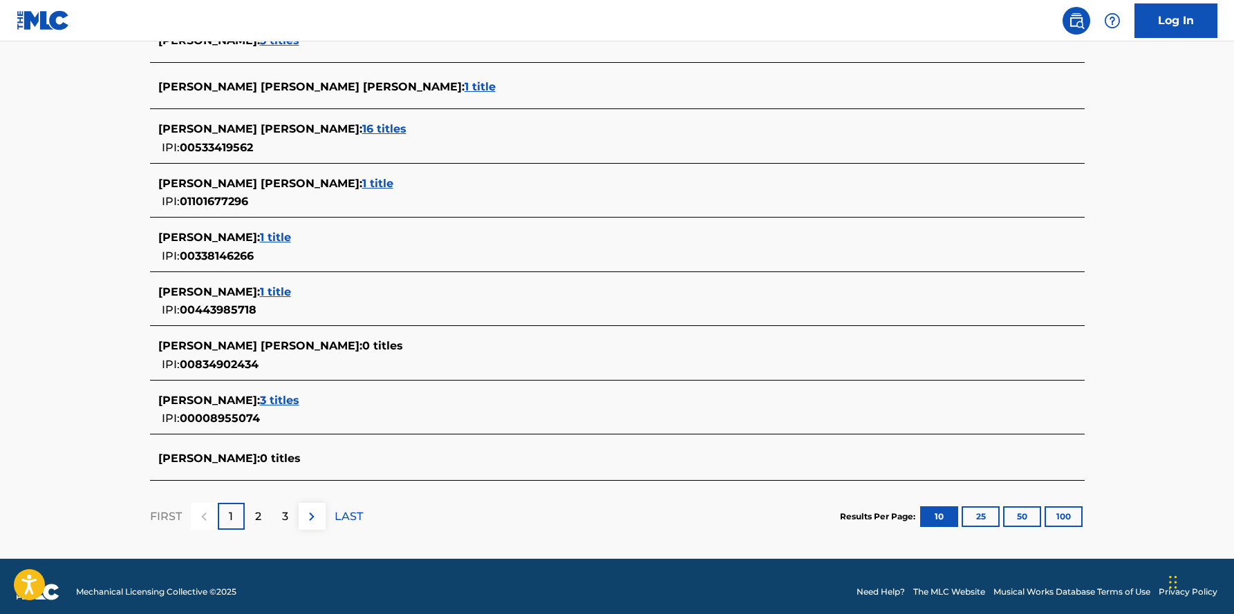
scroll to position [454, 0]
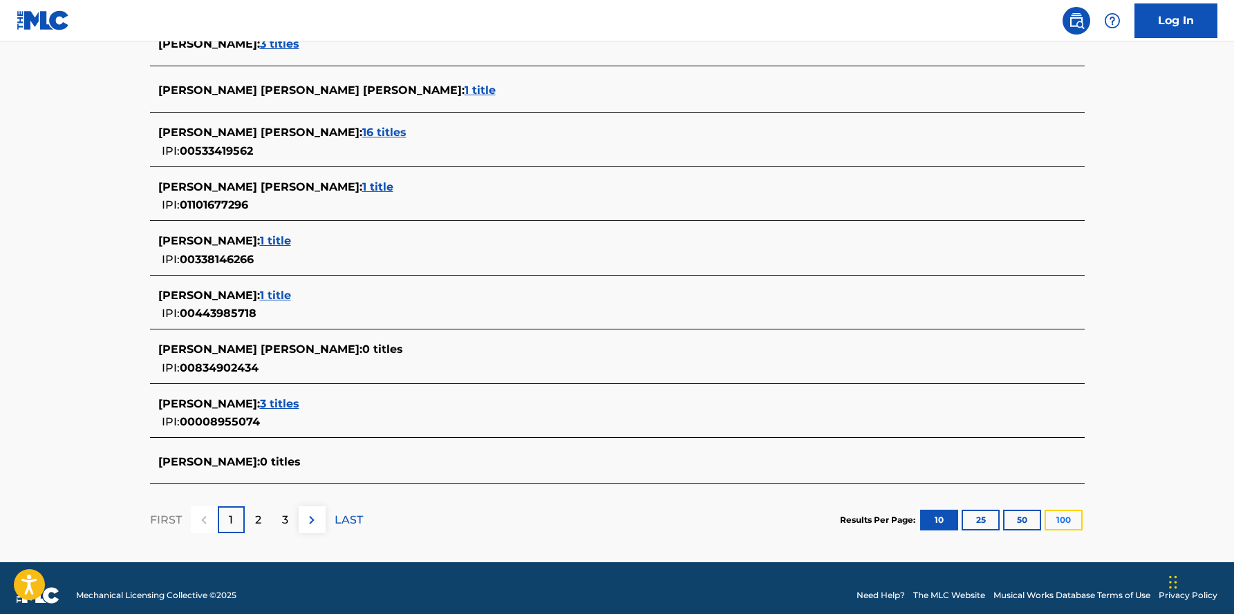
click at [1059, 521] on button "100" at bounding box center [1063, 520] width 38 height 21
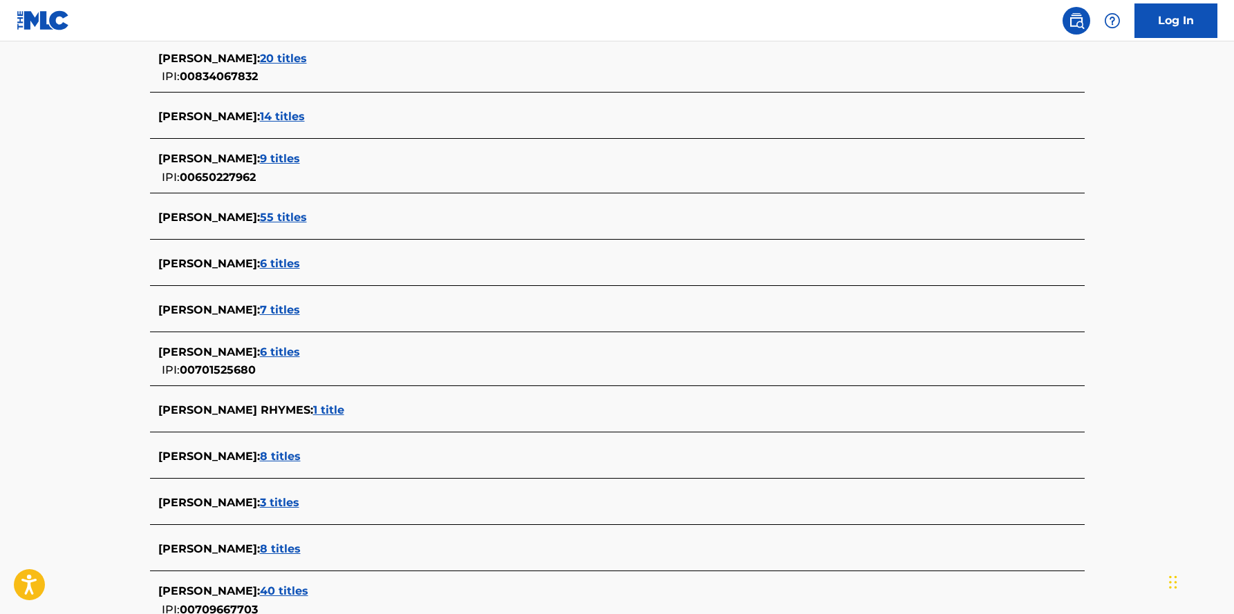
scroll to position [0, 0]
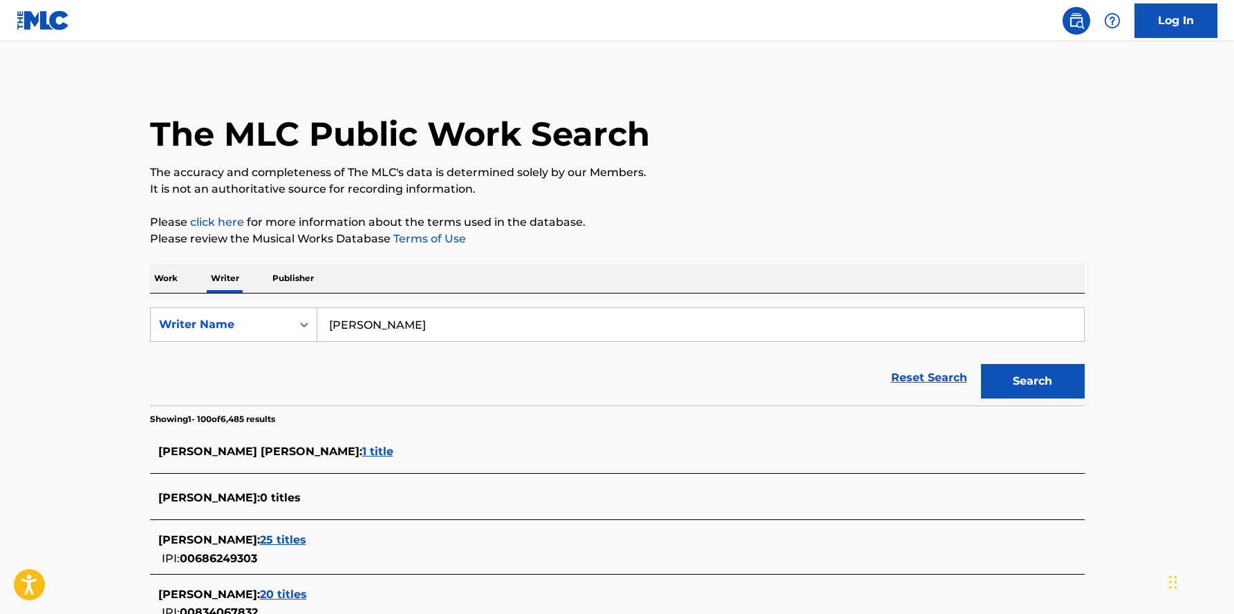
click at [166, 276] on p "Work" at bounding box center [166, 278] width 32 height 29
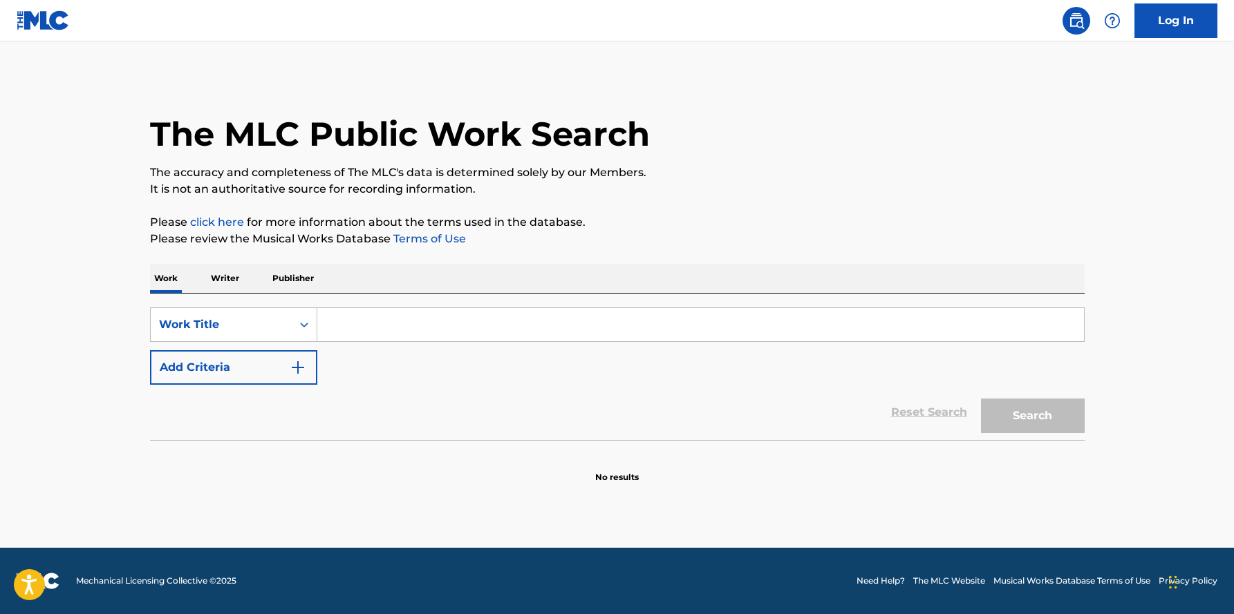
click at [377, 326] on input "Search Form" at bounding box center [700, 324] width 766 height 33
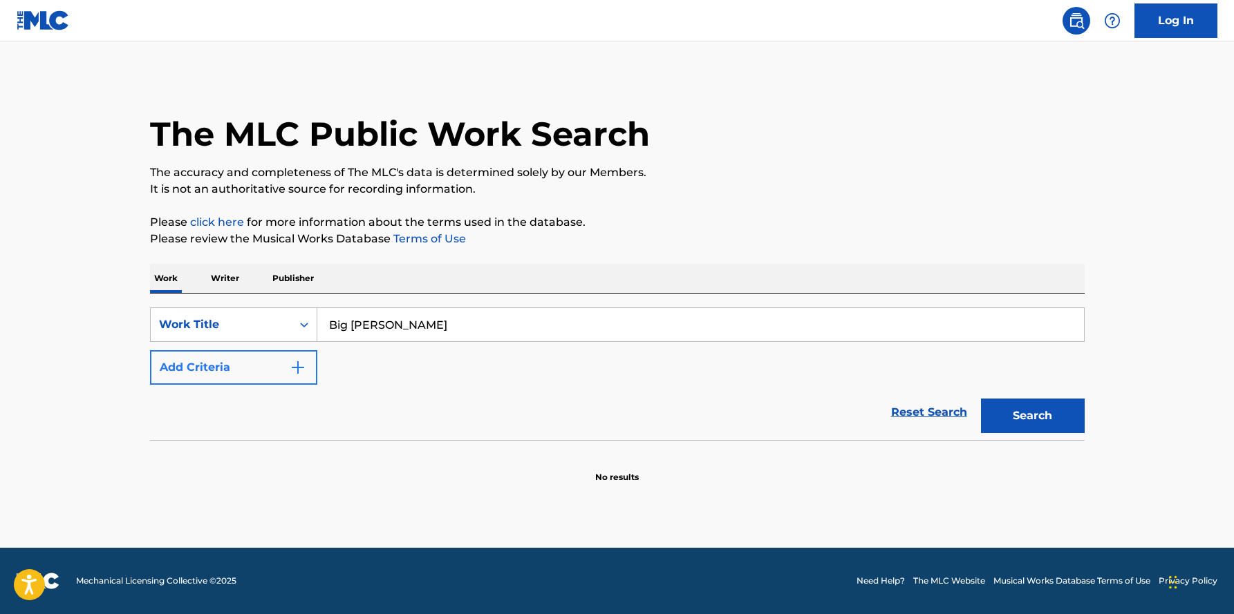
type input "Big [PERSON_NAME]"
click at [298, 371] on img "Search Form" at bounding box center [298, 367] width 17 height 17
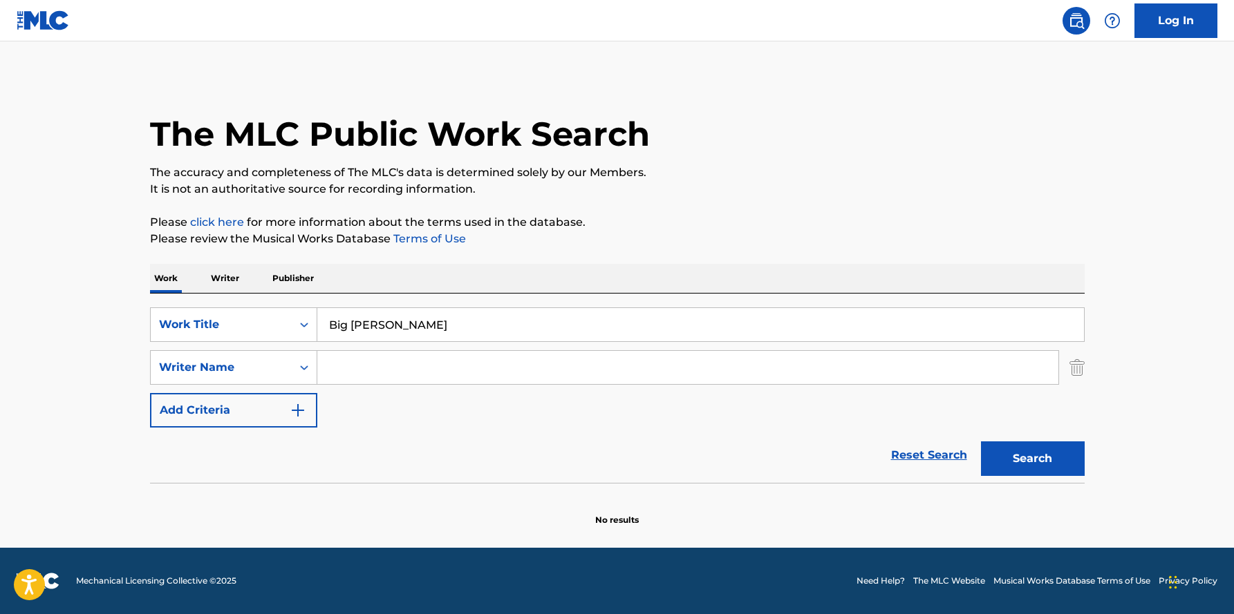
click at [355, 368] on input "Search Form" at bounding box center [687, 367] width 741 height 33
click at [377, 373] on input "Search Form" at bounding box center [687, 367] width 741 height 33
type input "p"
type input "[PERSON_NAME]"
click at [981, 442] on button "Search" at bounding box center [1033, 459] width 104 height 35
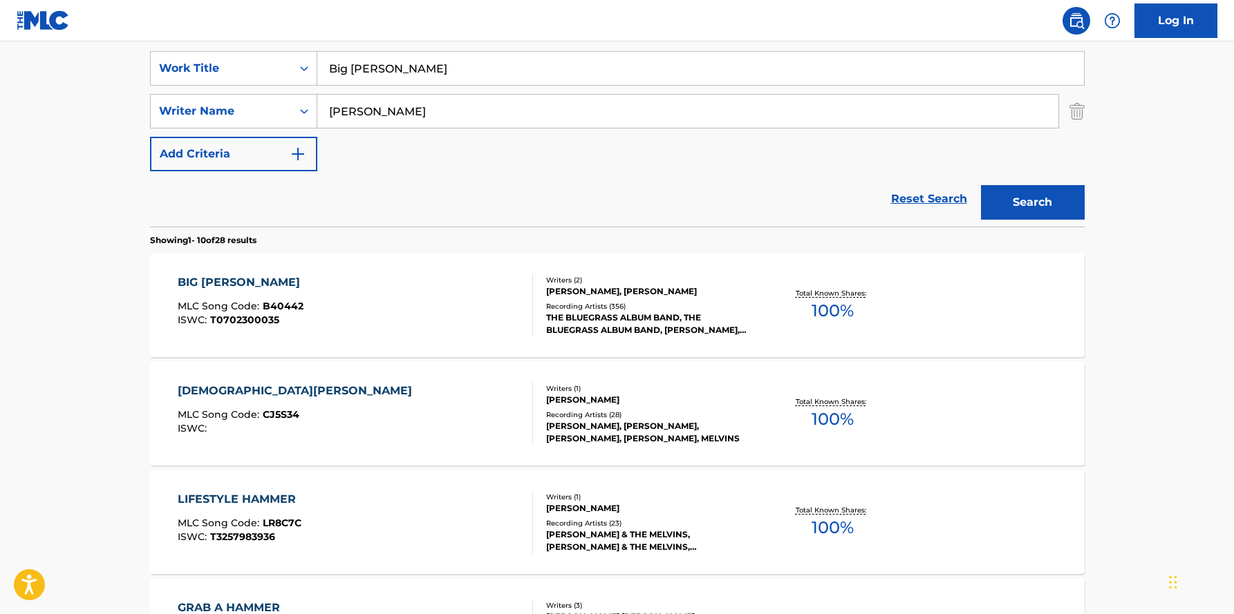
scroll to position [255, 0]
click at [282, 281] on div "BIG [PERSON_NAME]" at bounding box center [242, 284] width 129 height 17
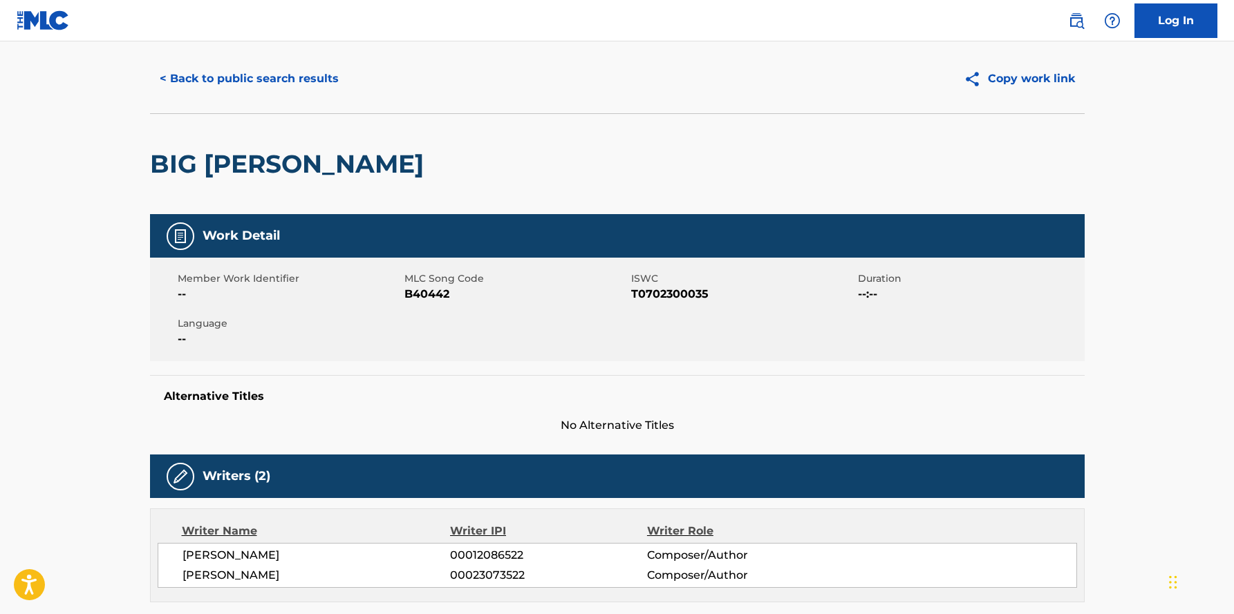
scroll to position [31, 0]
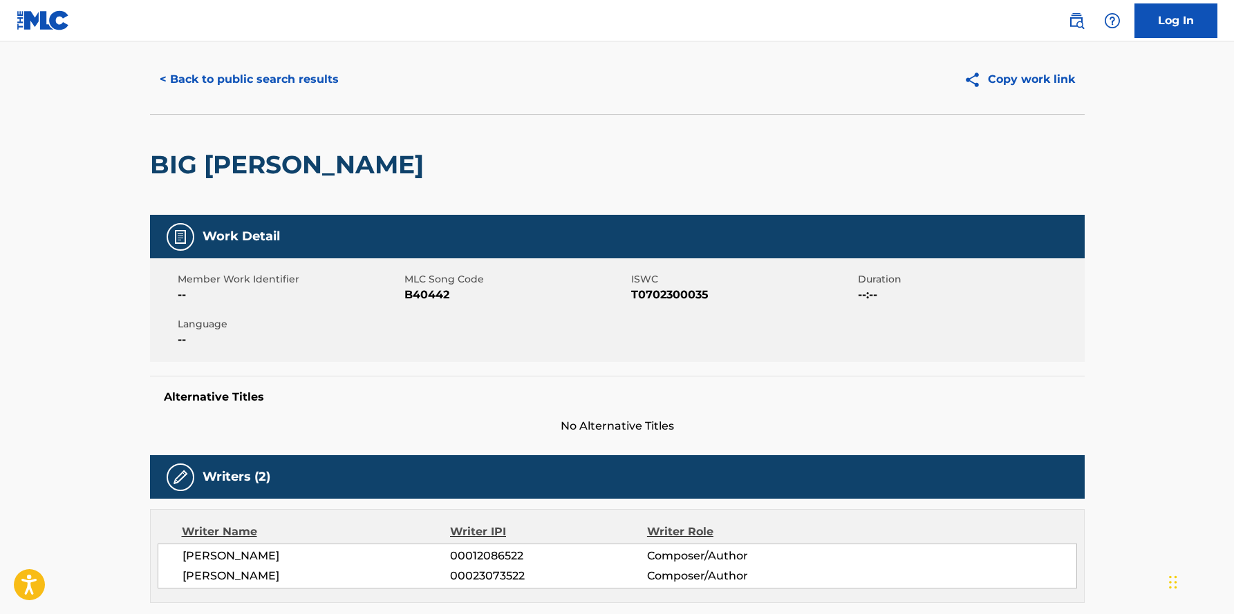
scroll to position [255, 0]
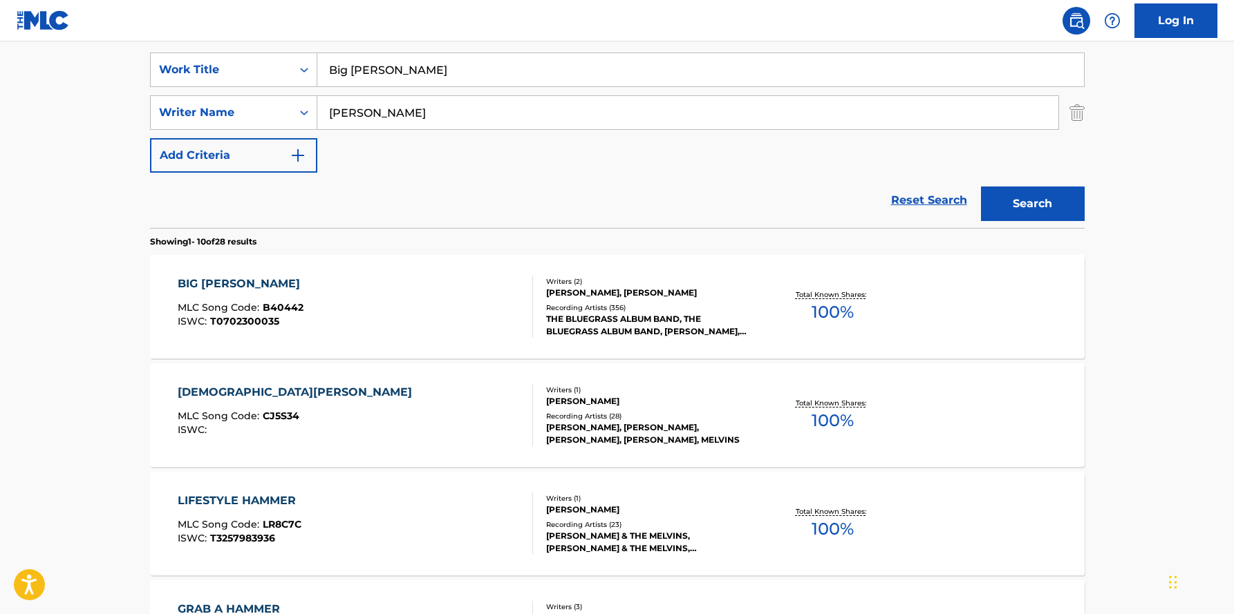
click at [263, 285] on div "BIG [PERSON_NAME]" at bounding box center [242, 284] width 129 height 17
